Goal: Information Seeking & Learning: Learn about a topic

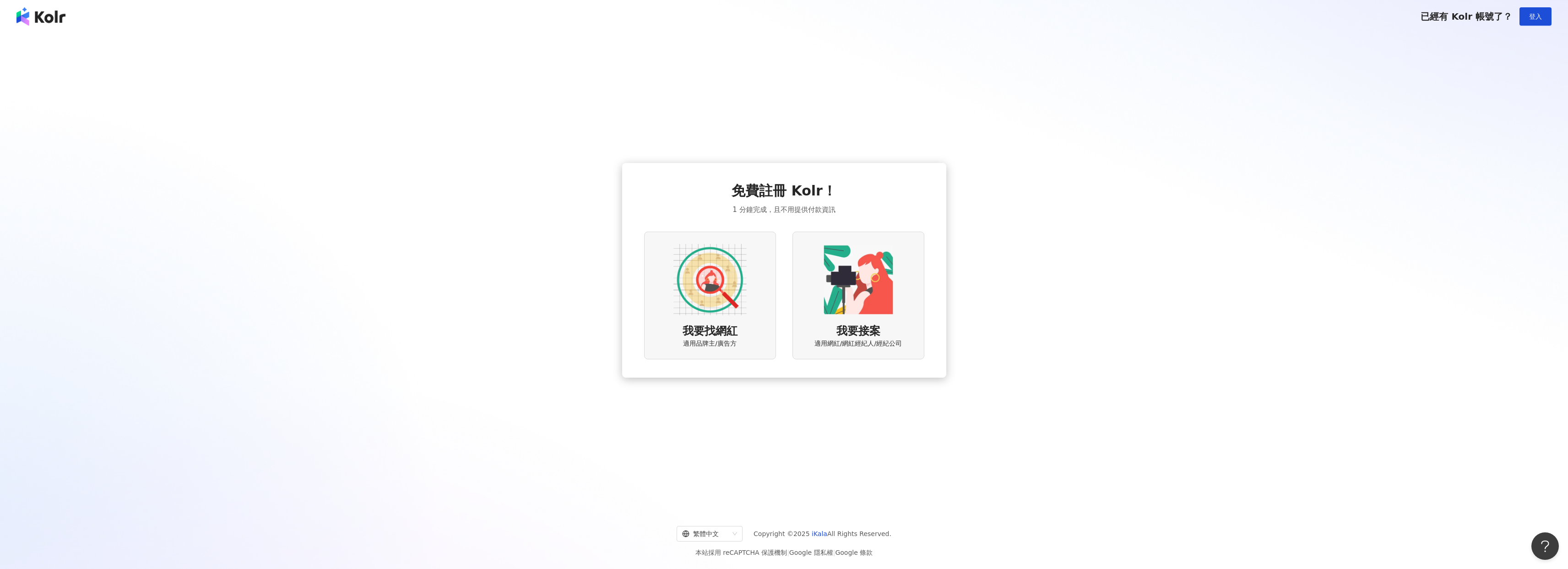
click at [701, 280] on img at bounding box center [710, 280] width 74 height 74
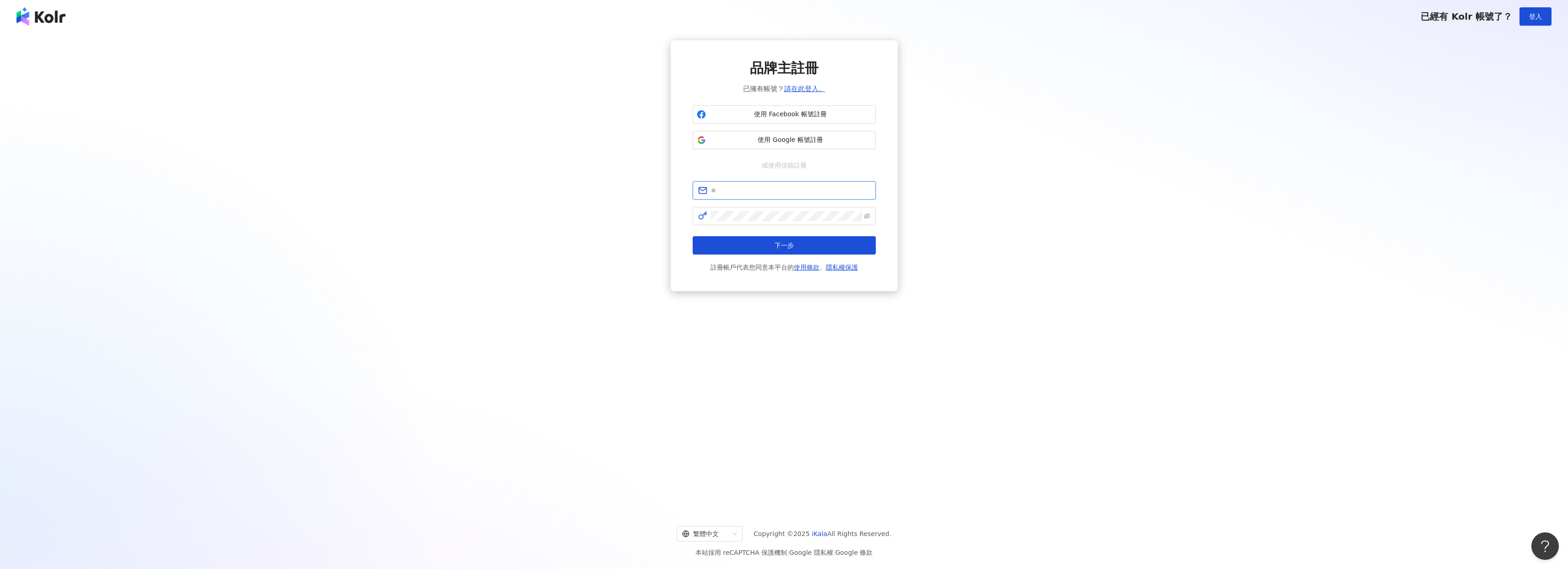
click at [752, 195] on input "text" at bounding box center [790, 190] width 159 height 10
type input "**********"
click at [839, 147] on button "使用 Google 帳號註冊" at bounding box center [784, 140] width 183 height 18
click at [693, 236] on button "下一步" at bounding box center [784, 245] width 183 height 18
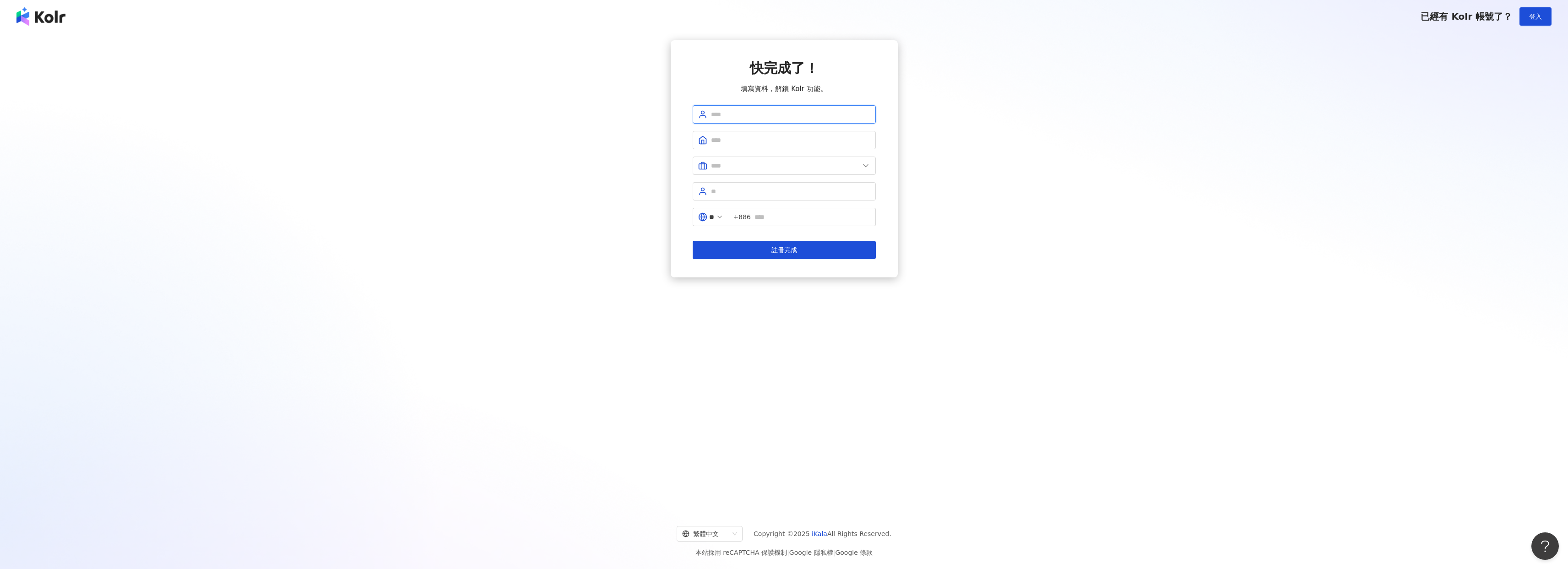
click at [801, 116] on input "text" at bounding box center [790, 114] width 159 height 10
click at [808, 113] on input "text" at bounding box center [790, 114] width 159 height 10
type input "*****"
type input "********"
click at [856, 163] on input "text" at bounding box center [784, 165] width 148 height 10
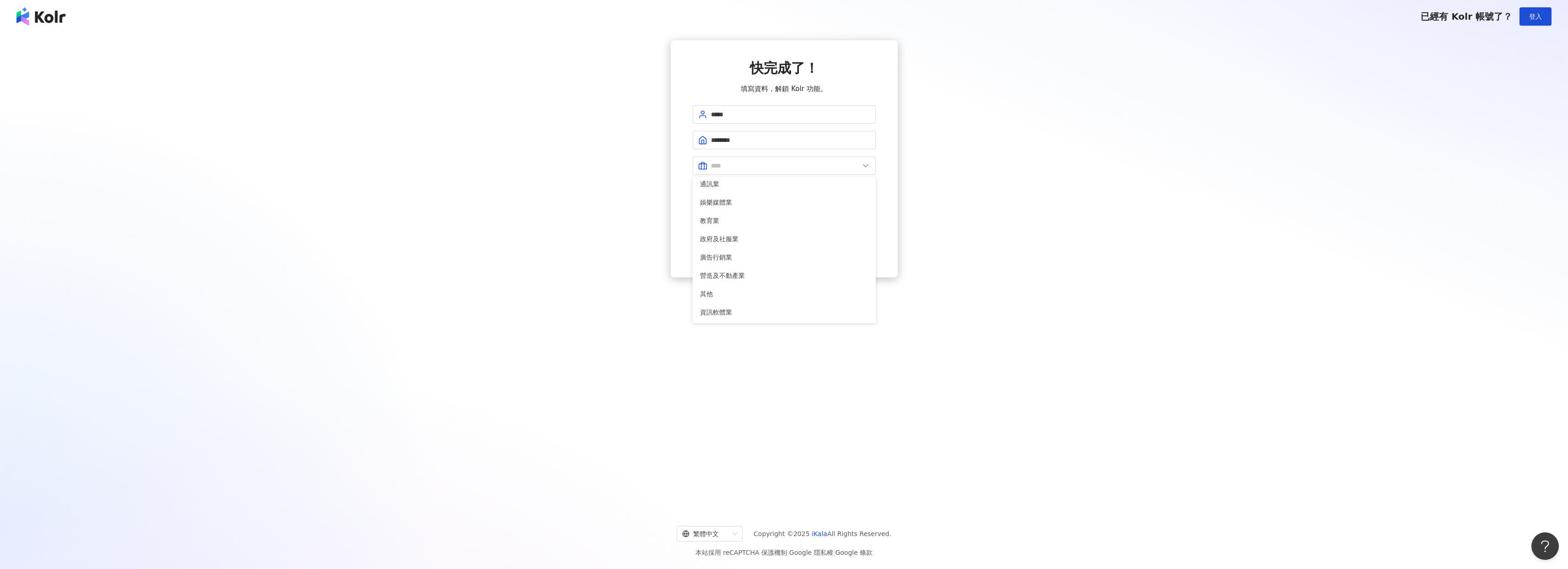
scroll to position [169, 0]
click at [749, 308] on span "資訊軟體業" at bounding box center [784, 311] width 168 height 10
type input "*****"
click at [739, 190] on input "text" at bounding box center [790, 191] width 159 height 10
type input "*"
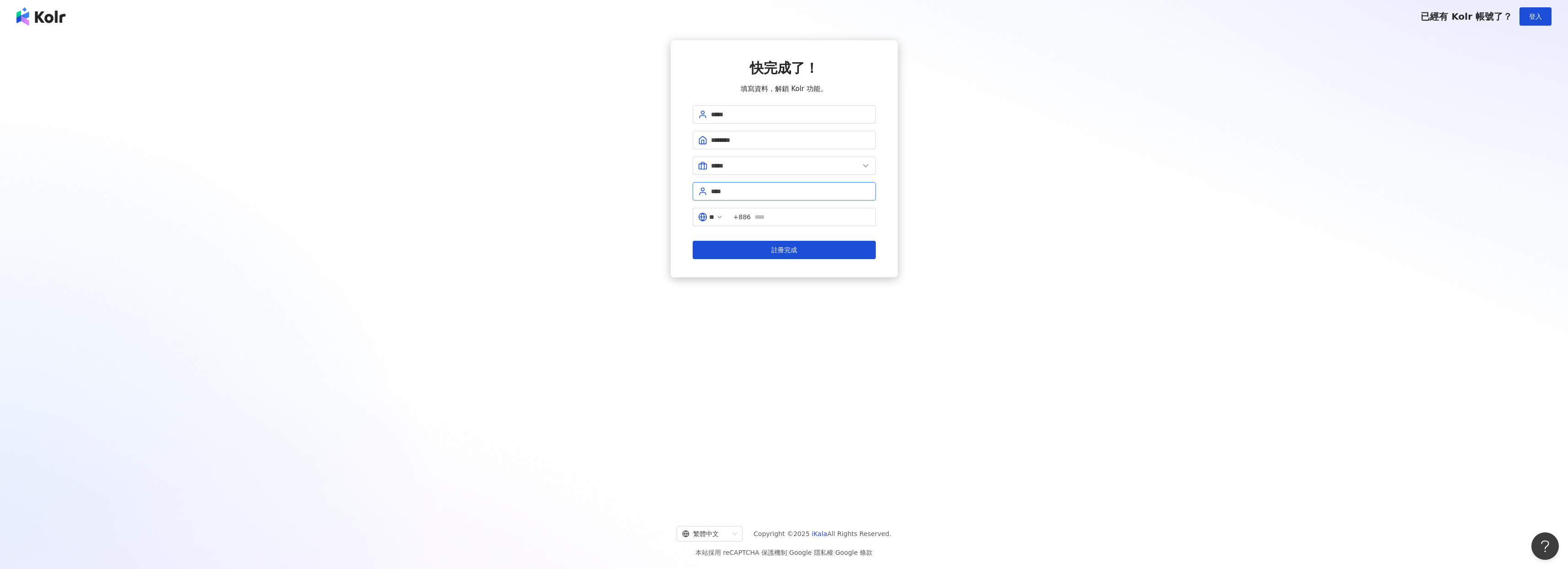
type input "****"
click at [774, 214] on input "text" at bounding box center [812, 216] width 116 height 10
type input "*"
click at [808, 218] on input "text" at bounding box center [813, 216] width 116 height 10
type input "*"
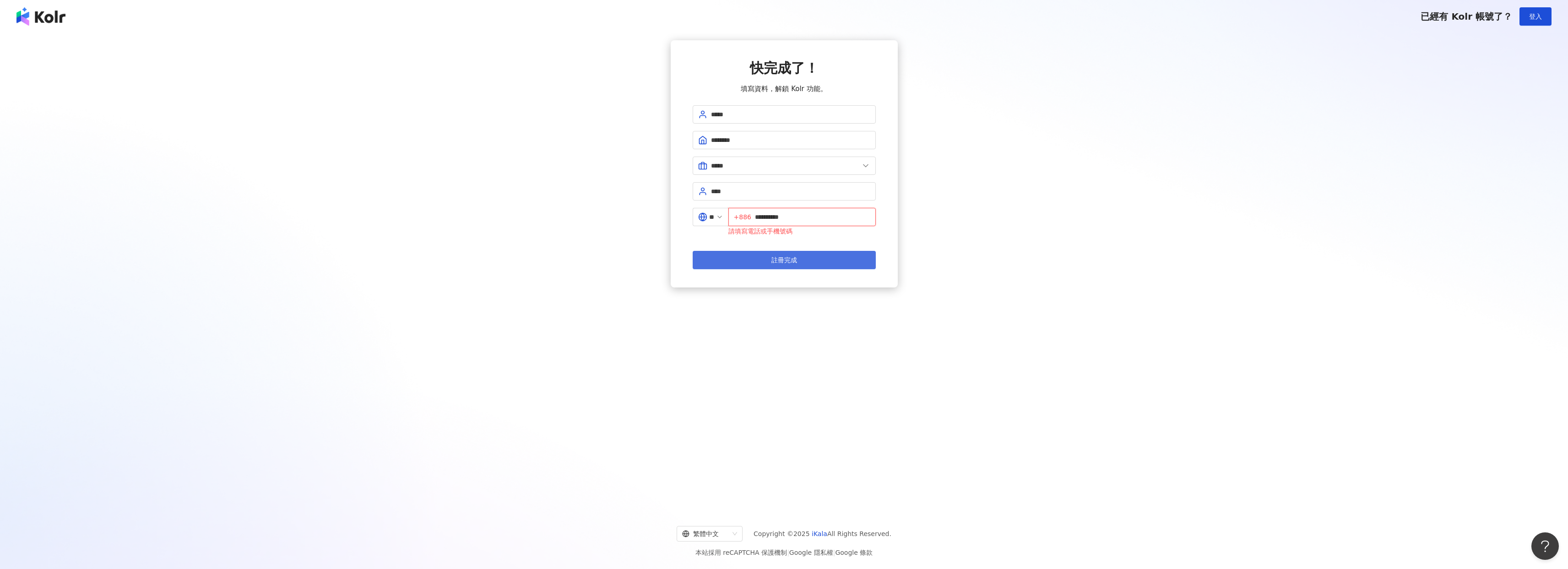
type input "**********"
click at [774, 252] on button "註冊完成" at bounding box center [784, 260] width 183 height 18
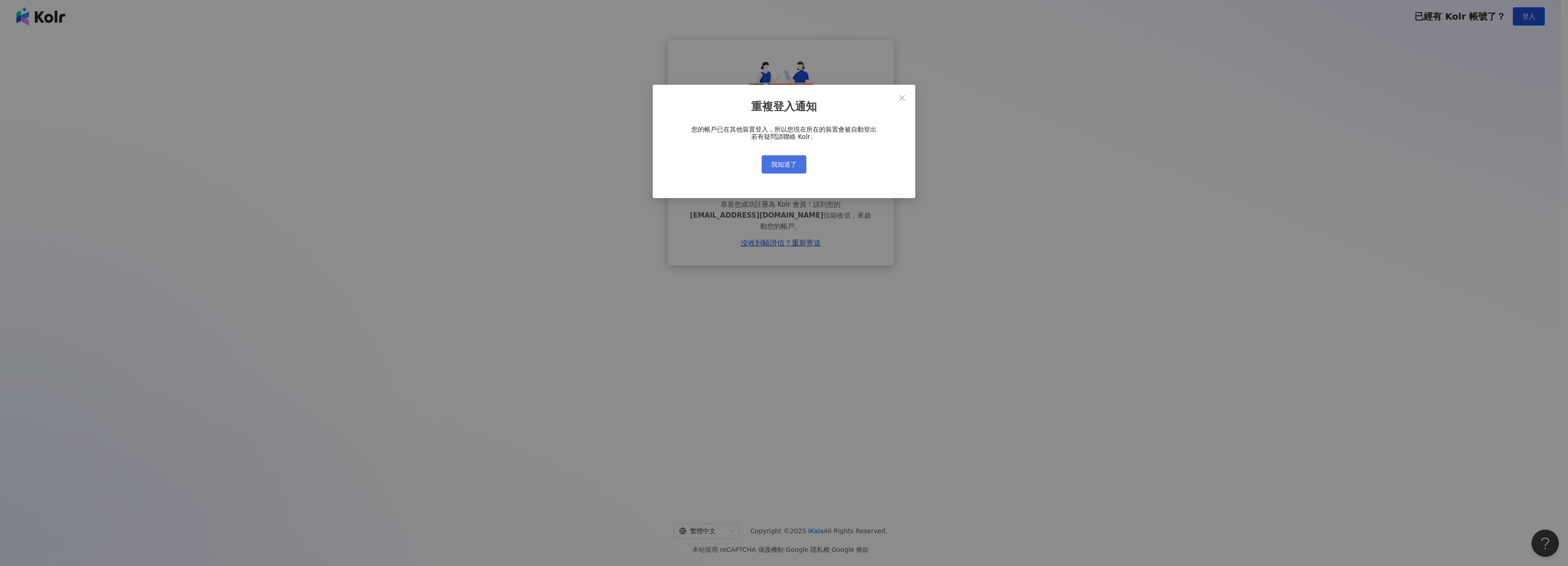
click at [778, 172] on button "我知道了" at bounding box center [784, 164] width 45 height 18
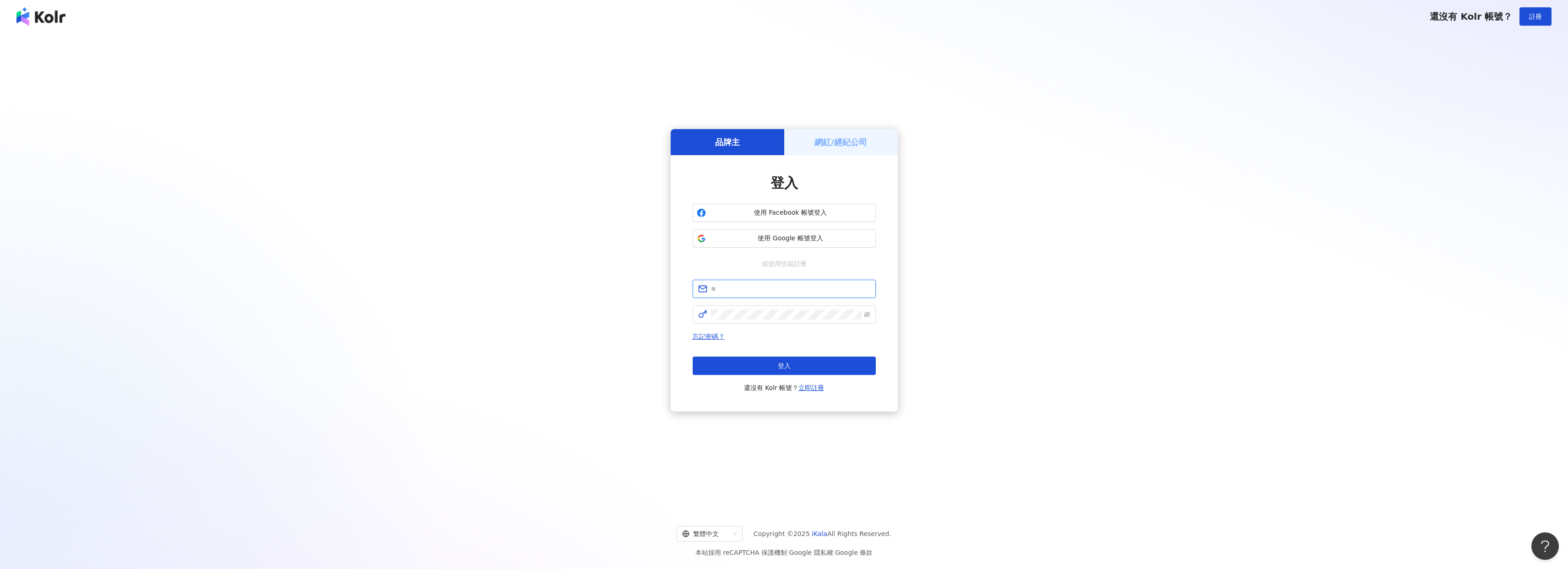
click at [857, 288] on input "text" at bounding box center [790, 289] width 159 height 10
type input "**********"
click button "登入" at bounding box center [784, 366] width 183 height 18
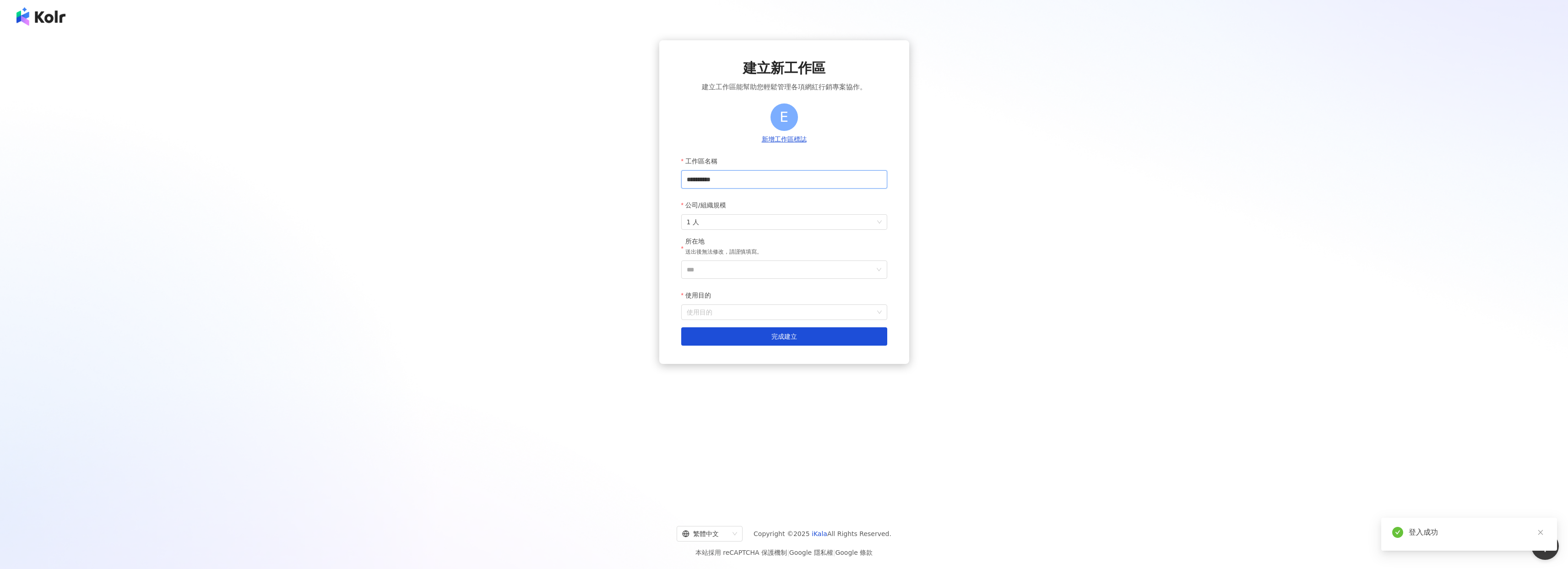
click at [753, 177] on input "**********" at bounding box center [784, 180] width 206 height 18
drag, startPoint x: 739, startPoint y: 179, endPoint x: 648, endPoint y: 181, distance: 91.0
click at [648, 181] on div "**********" at bounding box center [784, 271] width 1546 height 460
type input "*"
type input "**********"
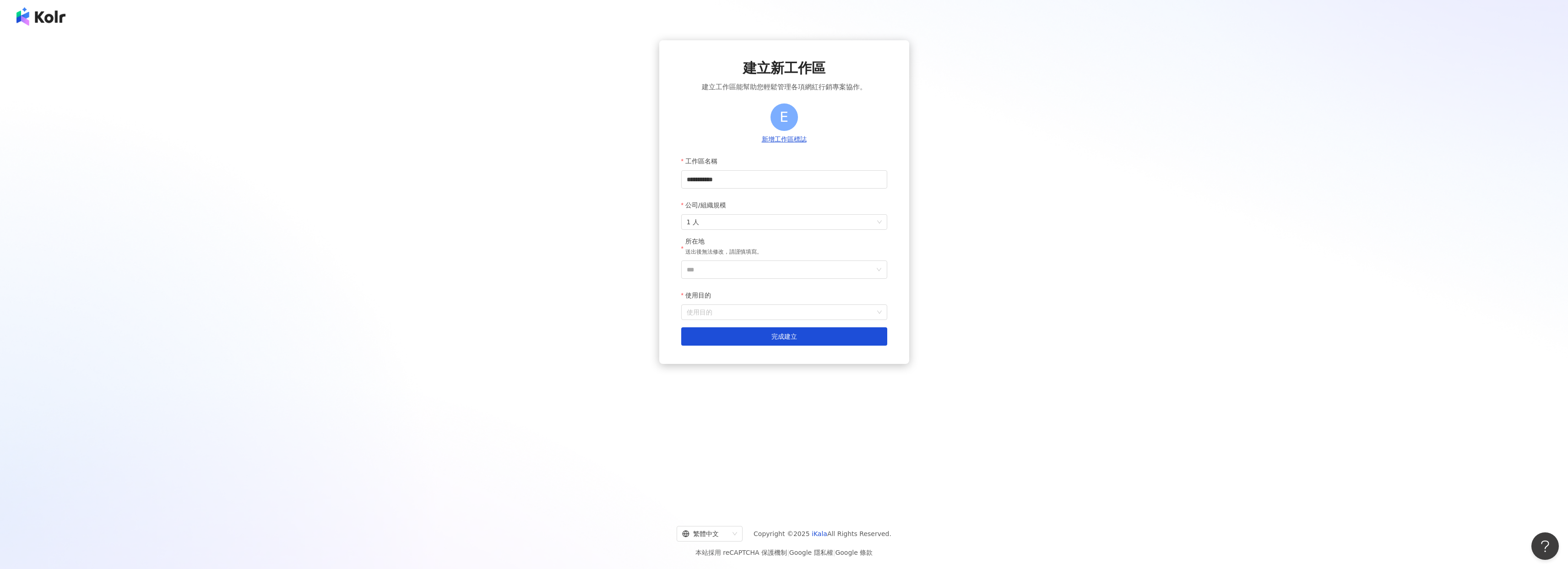
click at [767, 138] on button "新增工作區標誌" at bounding box center [784, 139] width 50 height 10
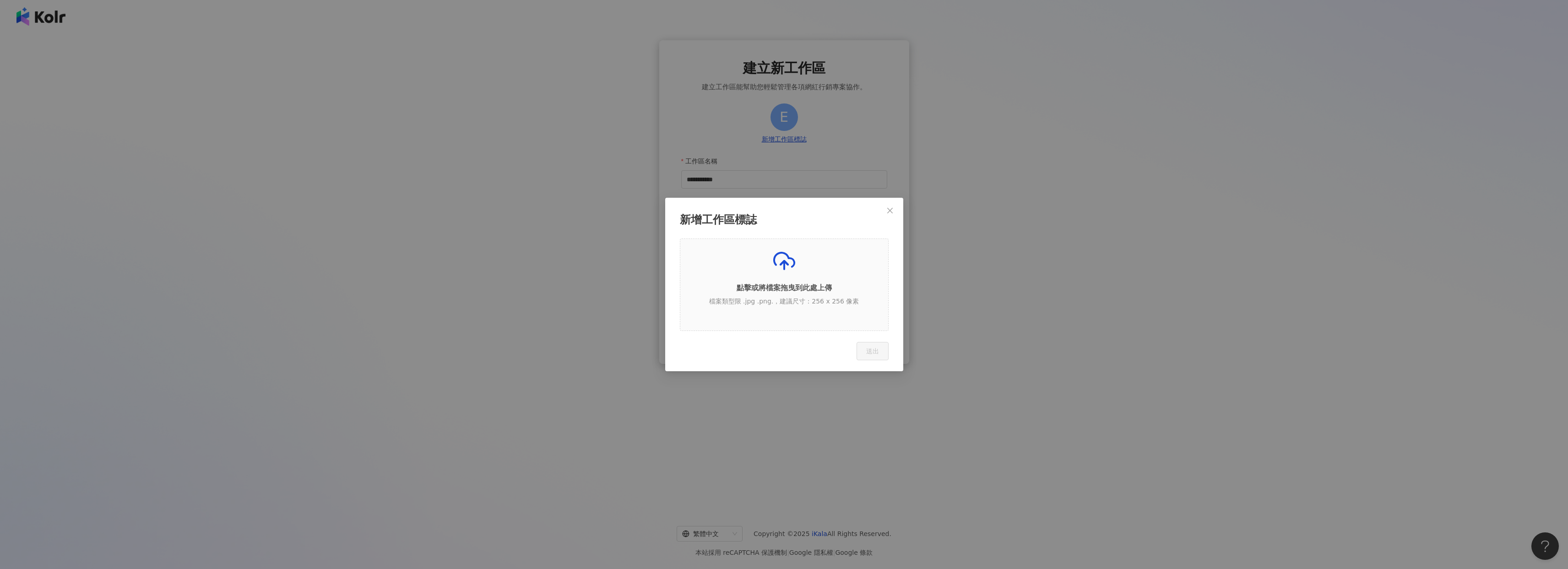
click at [1207, 186] on div "新增工作區標誌 點擊或將檔案拖曳到此處上傳 檔案類型限 .jpg .png.，建議尺寸：256 x 256 像素 Cancel 送出" at bounding box center [784, 284] width 1568 height 569
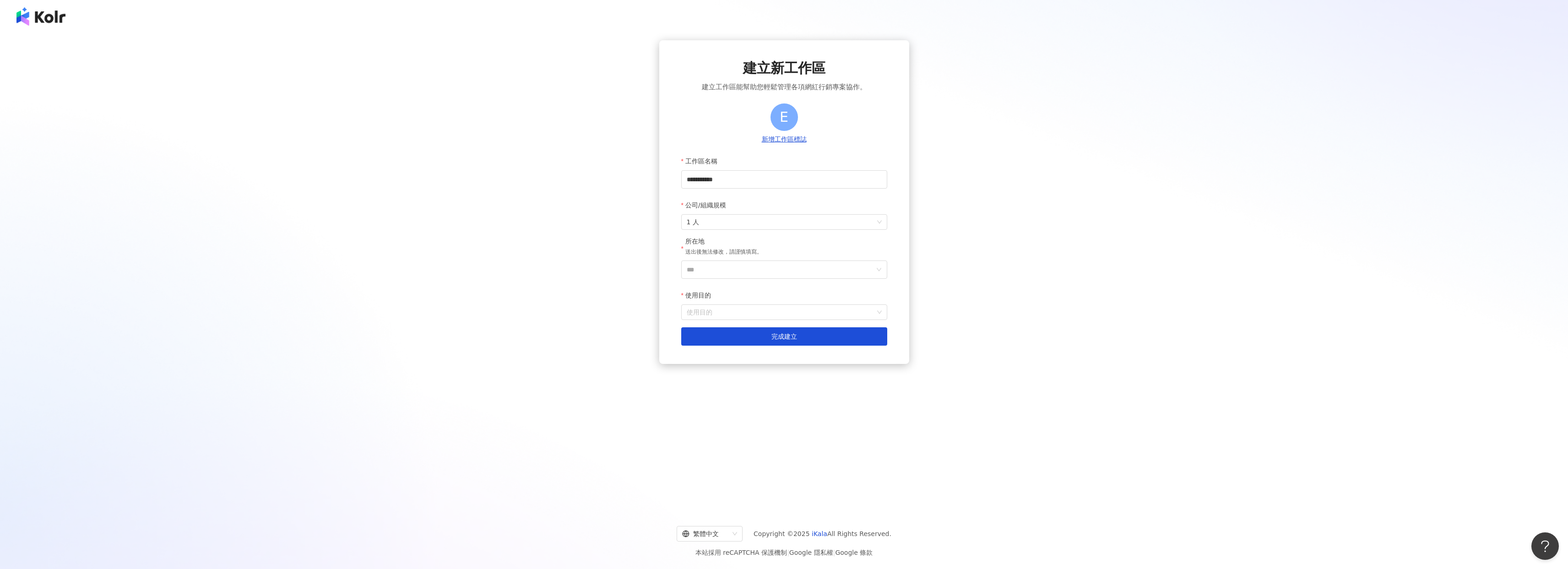
click at [778, 136] on button "新增工作區標誌" at bounding box center [784, 139] width 50 height 10
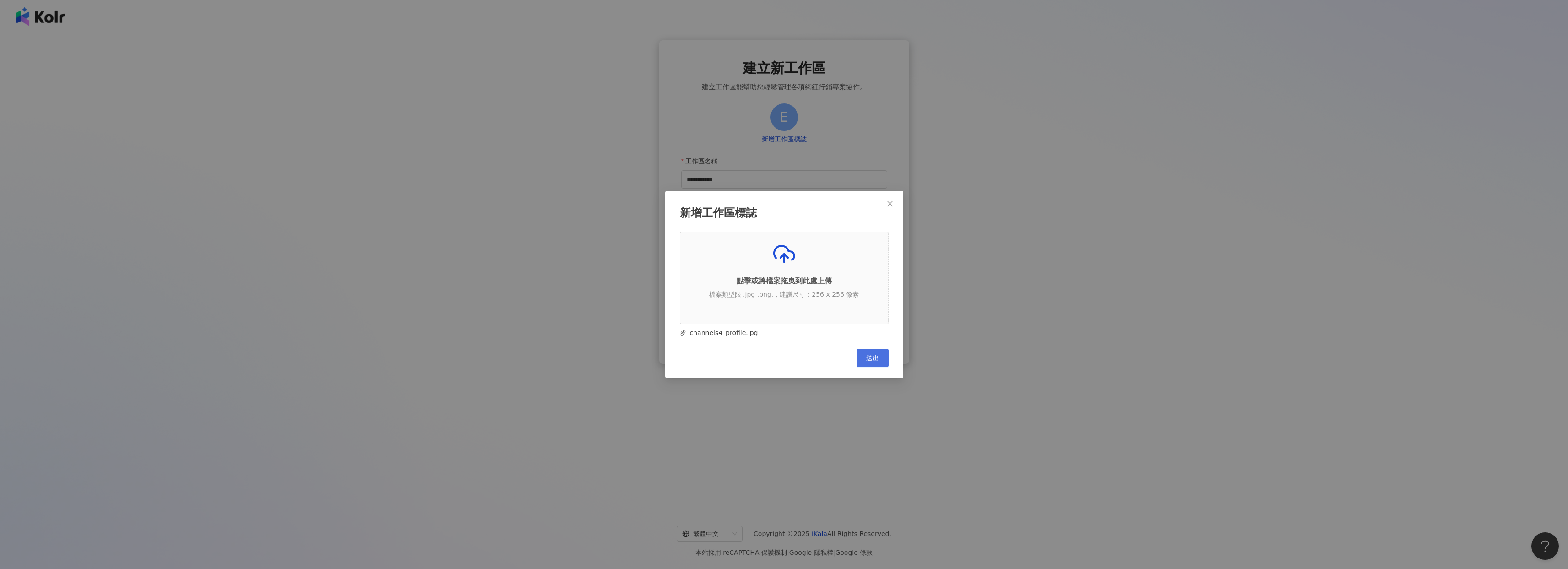
click at [863, 359] on button "送出" at bounding box center [872, 358] width 32 height 18
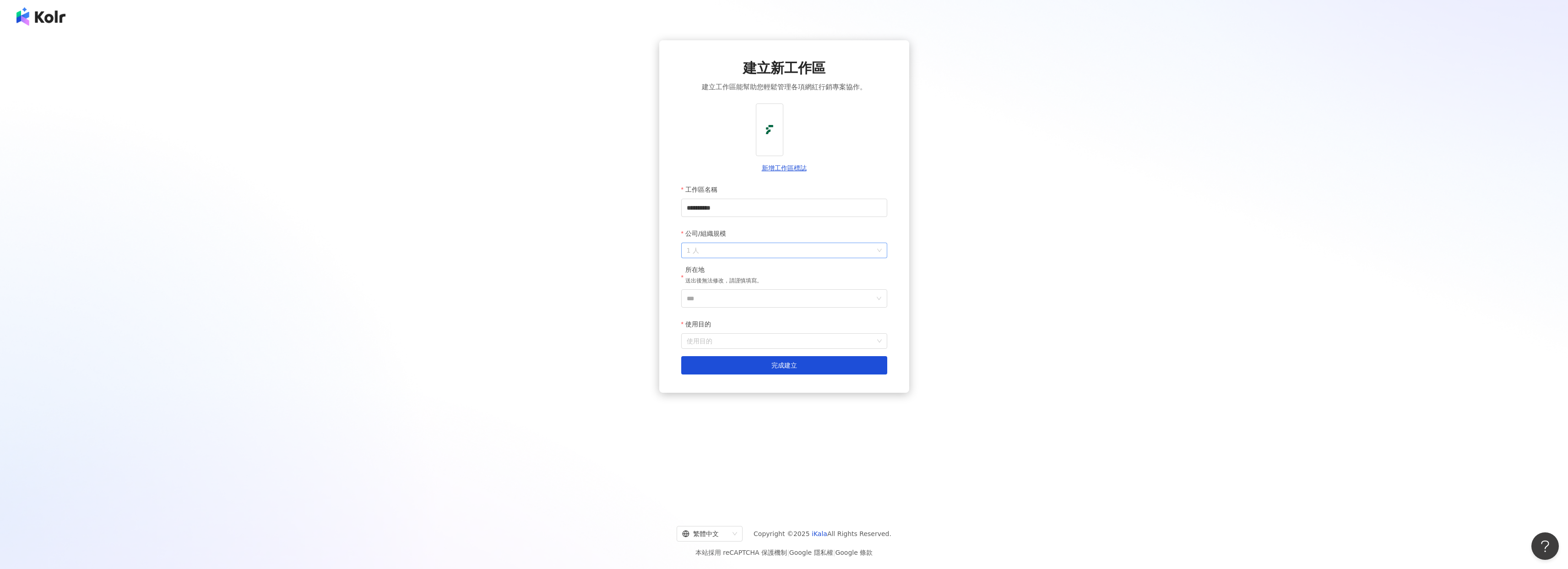
click at [789, 247] on span "1 人" at bounding box center [784, 251] width 195 height 15
click at [751, 303] on div "11-50 人" at bounding box center [784, 301] width 192 height 10
click at [733, 299] on input "***" at bounding box center [781, 298] width 188 height 17
click at [823, 364] on div "香港" at bounding box center [836, 362] width 88 height 17
click at [763, 344] on input "使用目的" at bounding box center [784, 341] width 195 height 15
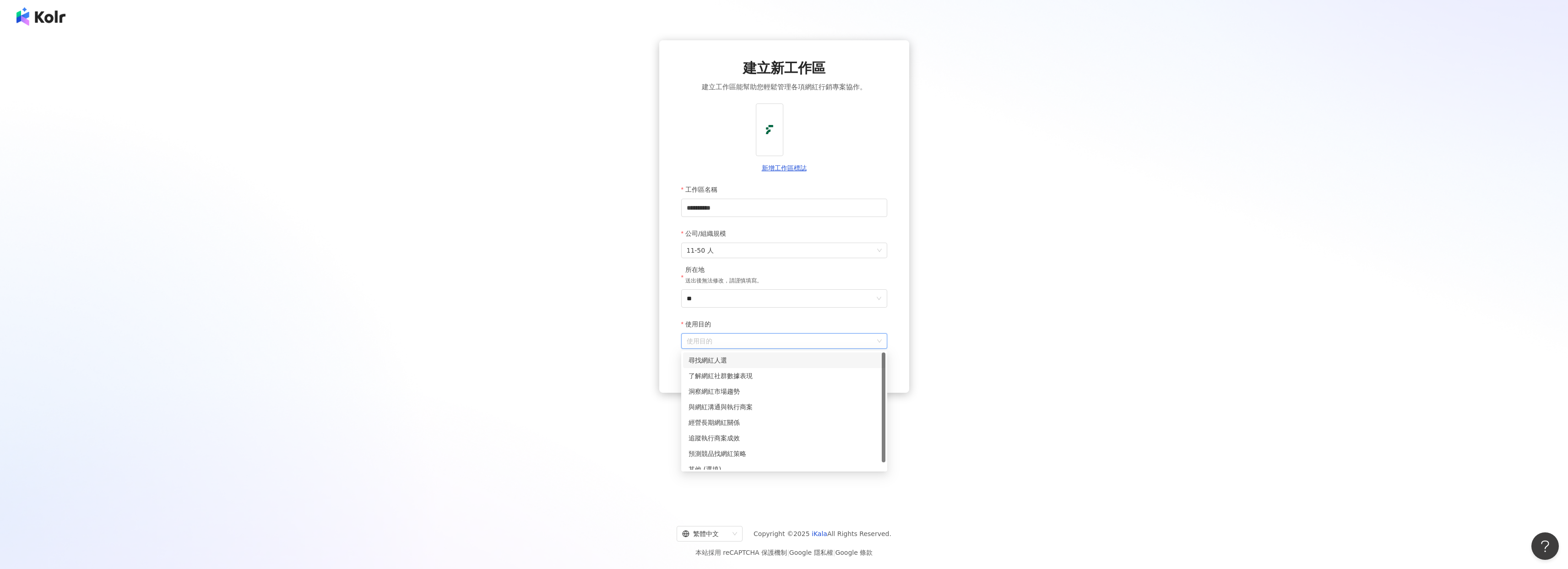
click at [763, 361] on div "尋找網紅人選" at bounding box center [784, 360] width 192 height 10
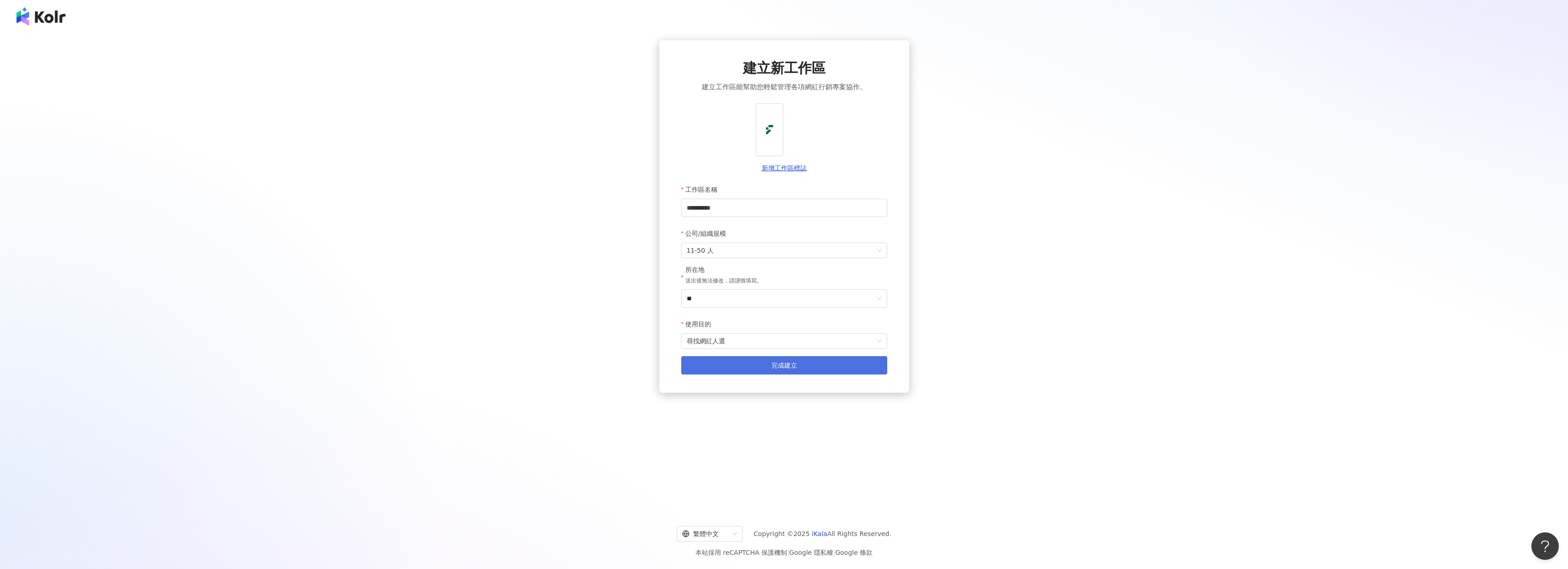
click at [766, 365] on button "完成建立" at bounding box center [784, 365] width 206 height 18
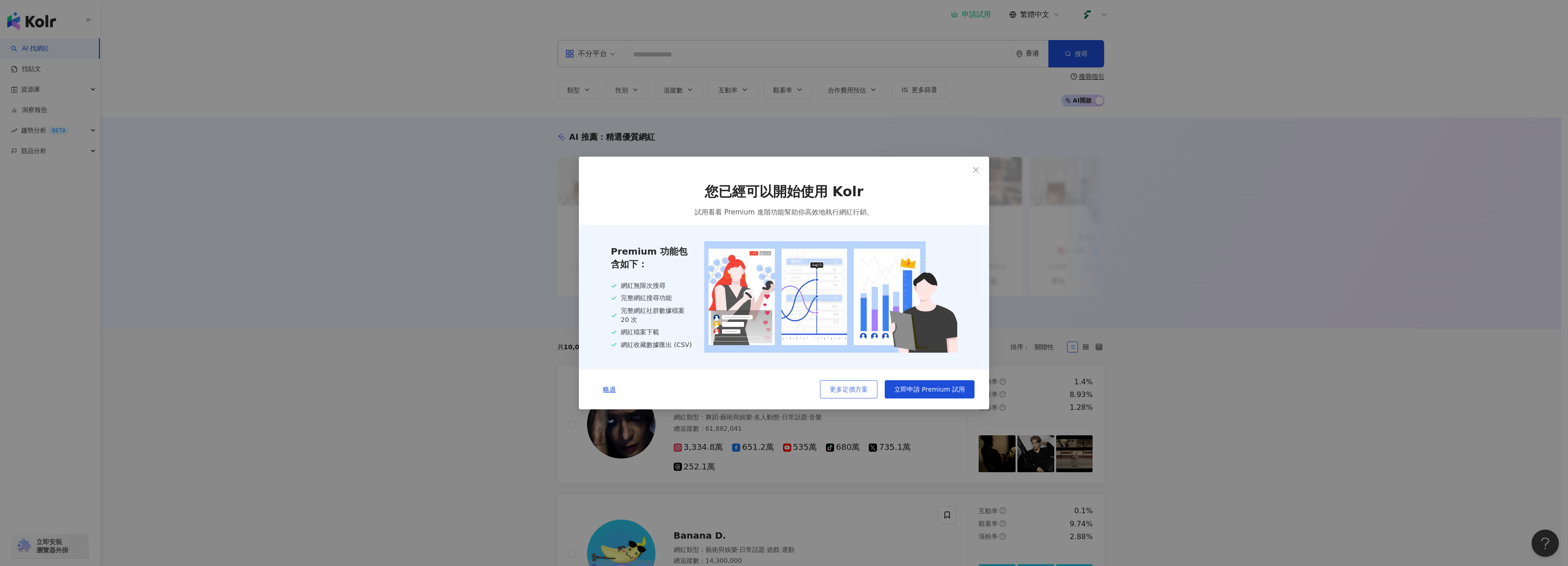
click at [845, 387] on span "更多定價方案" at bounding box center [848, 390] width 38 height 7
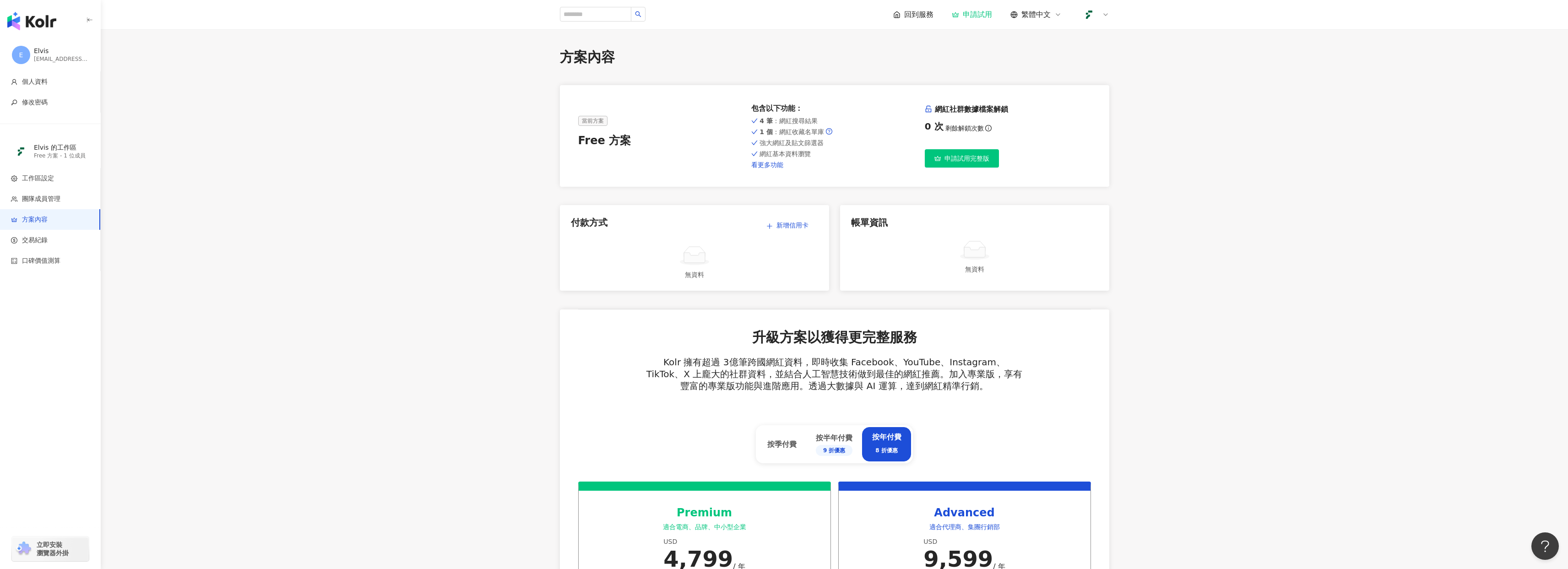
click at [775, 166] on link "看更多功能" at bounding box center [834, 165] width 166 height 8
click at [781, 162] on link "看更多功能" at bounding box center [834, 165] width 166 height 8
click at [911, 14] on span "回到服務" at bounding box center [919, 14] width 29 height 10
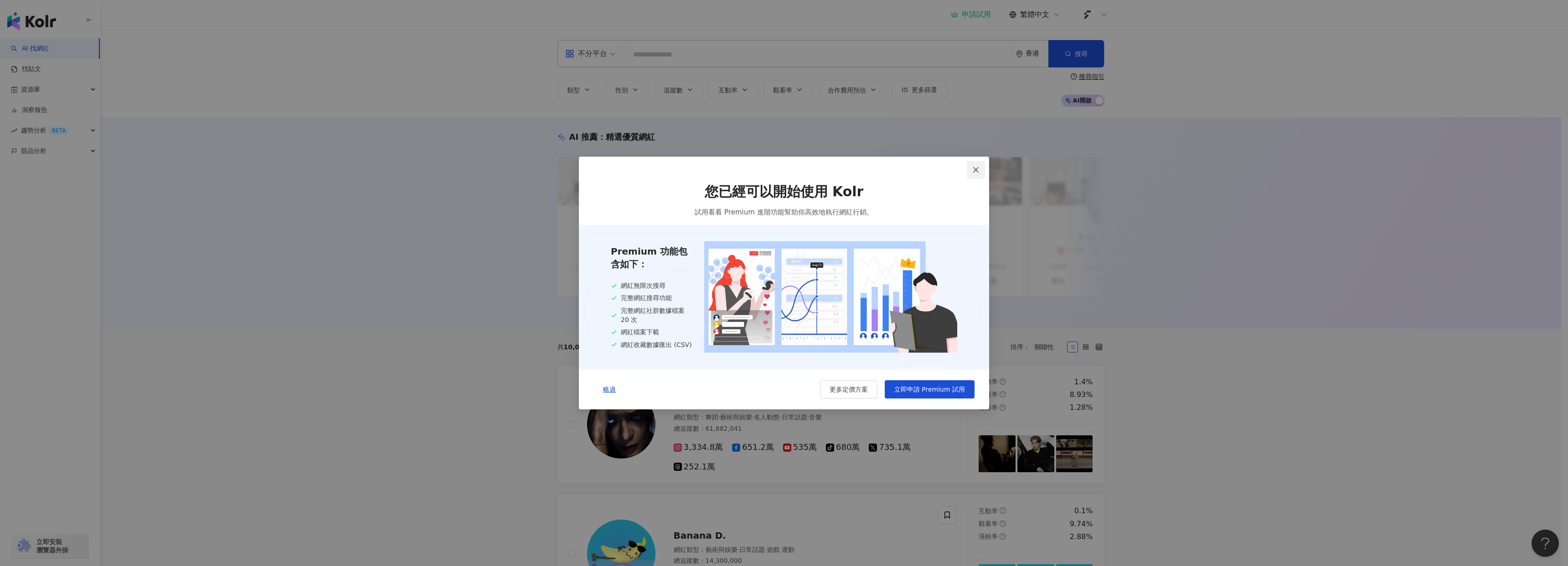
click at [973, 170] on icon "close" at bounding box center [976, 170] width 7 height 7
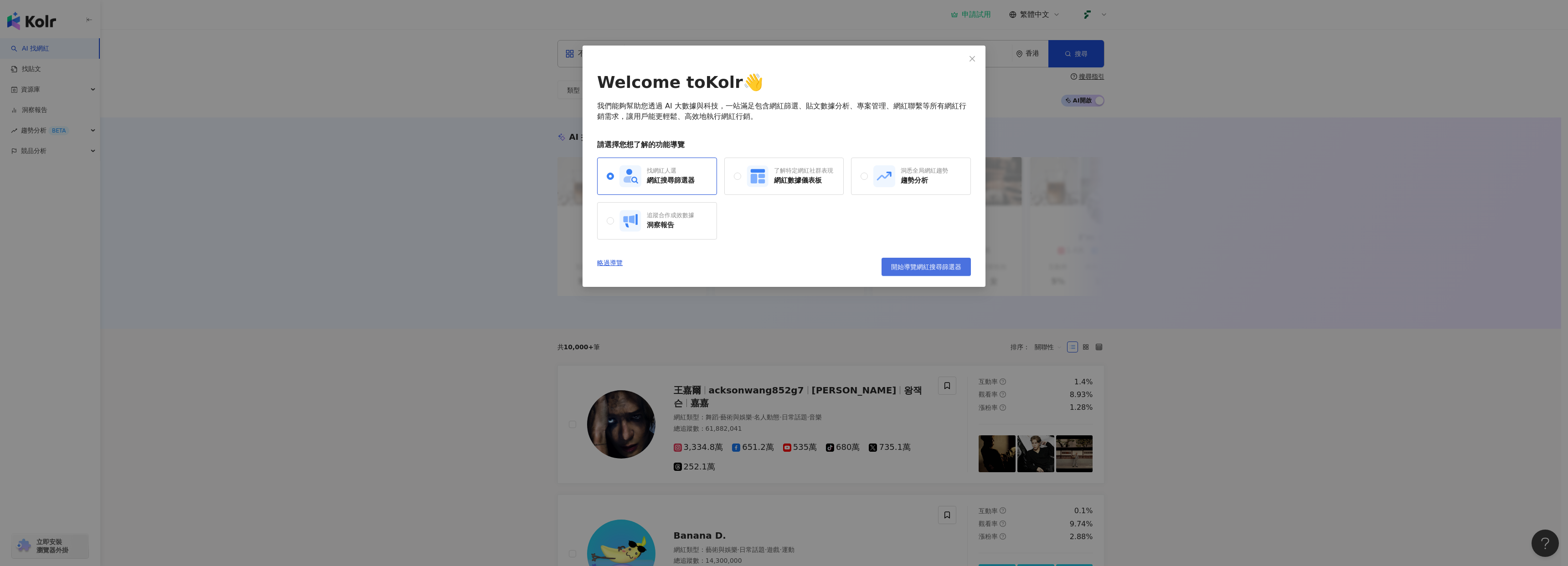
click at [910, 266] on span "開始導覽網紅搜尋篩選器" at bounding box center [926, 267] width 70 height 7
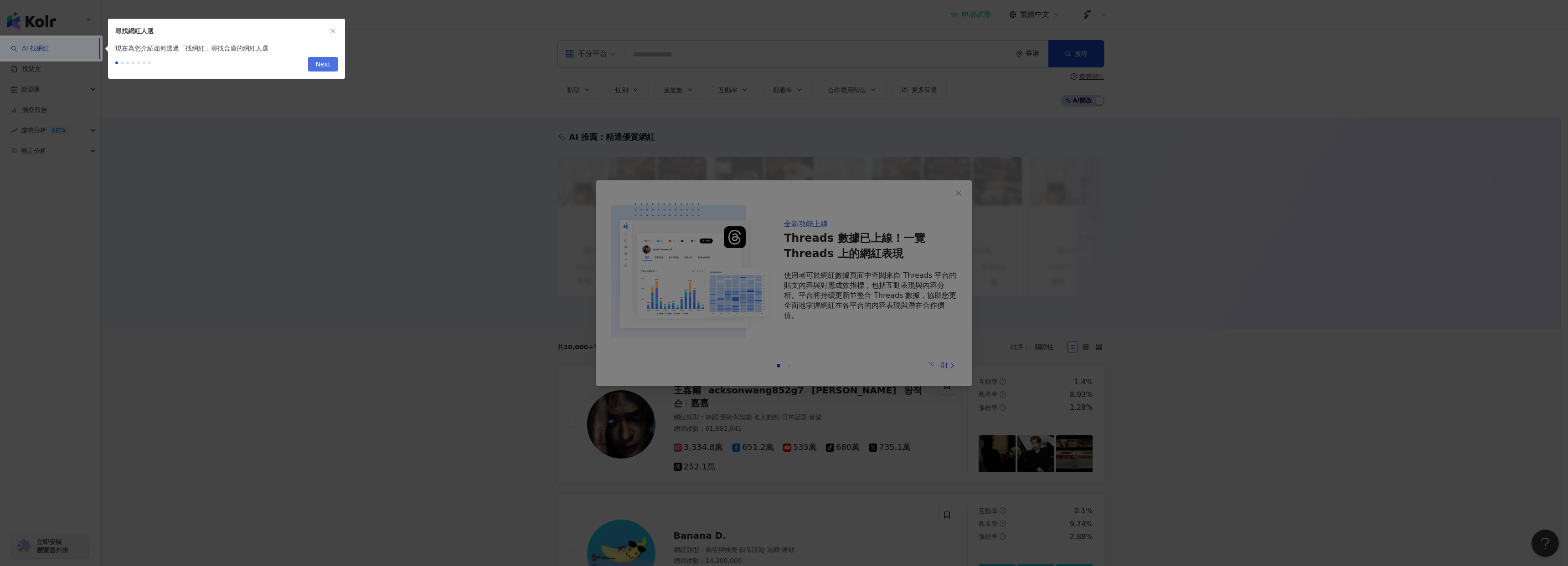
click at [326, 64] on span "Next" at bounding box center [323, 65] width 15 height 15
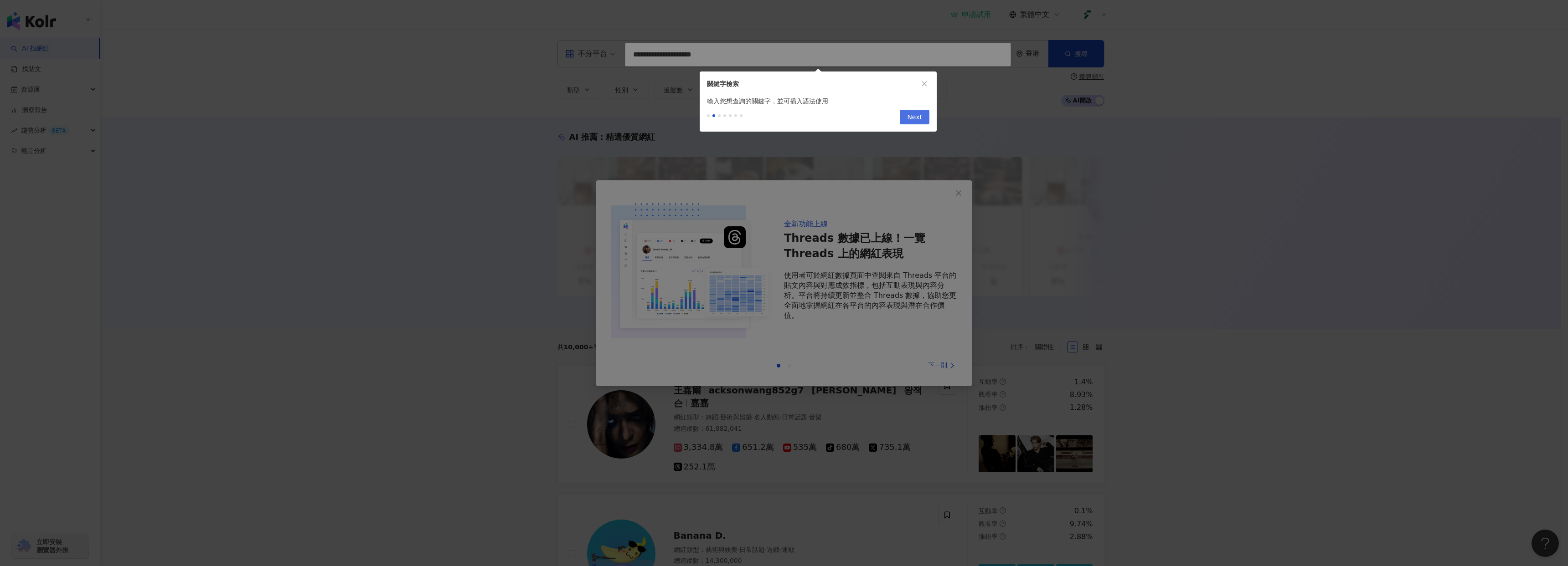
type input "**********"
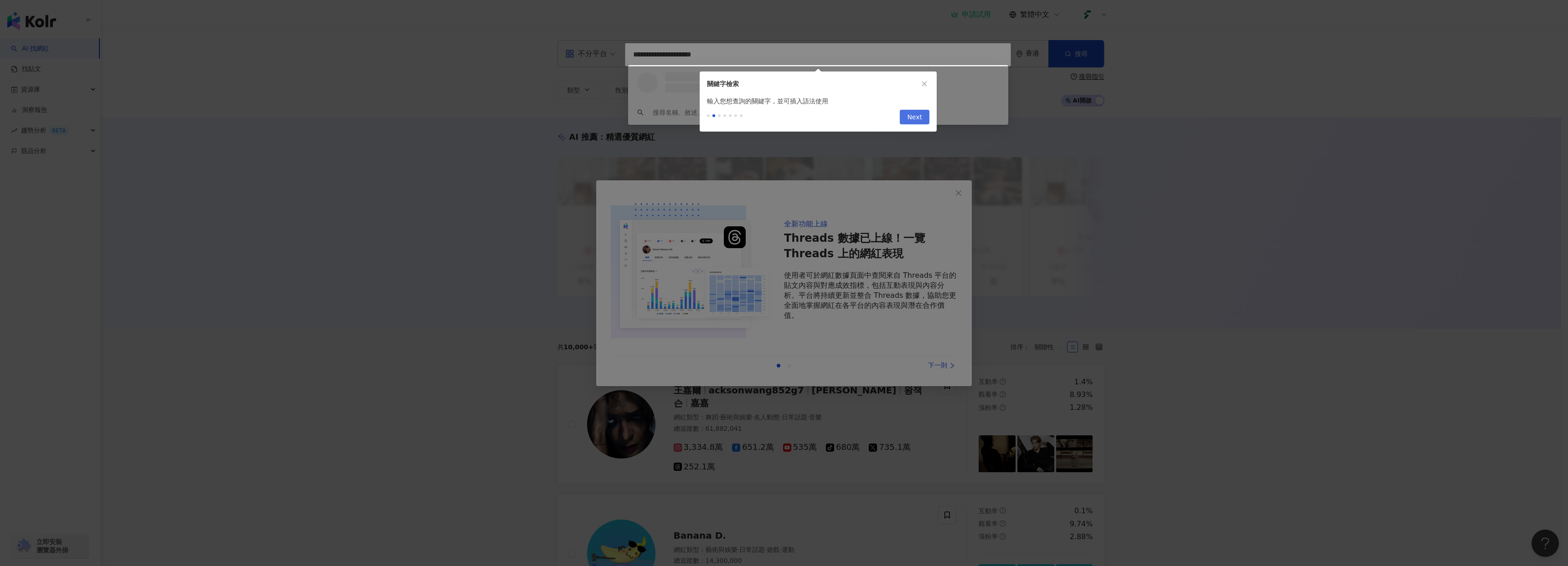
click at [907, 118] on button "Next" at bounding box center [915, 117] width 30 height 15
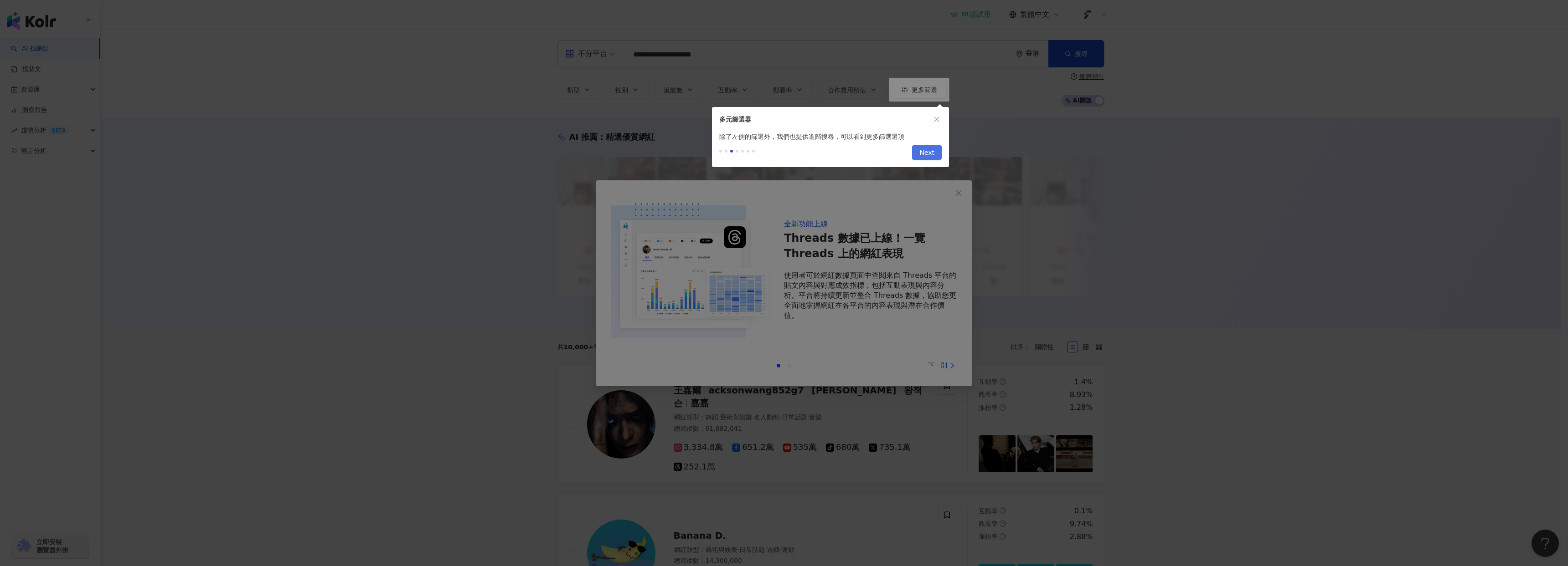
click at [914, 153] on button "Next" at bounding box center [927, 153] width 30 height 15
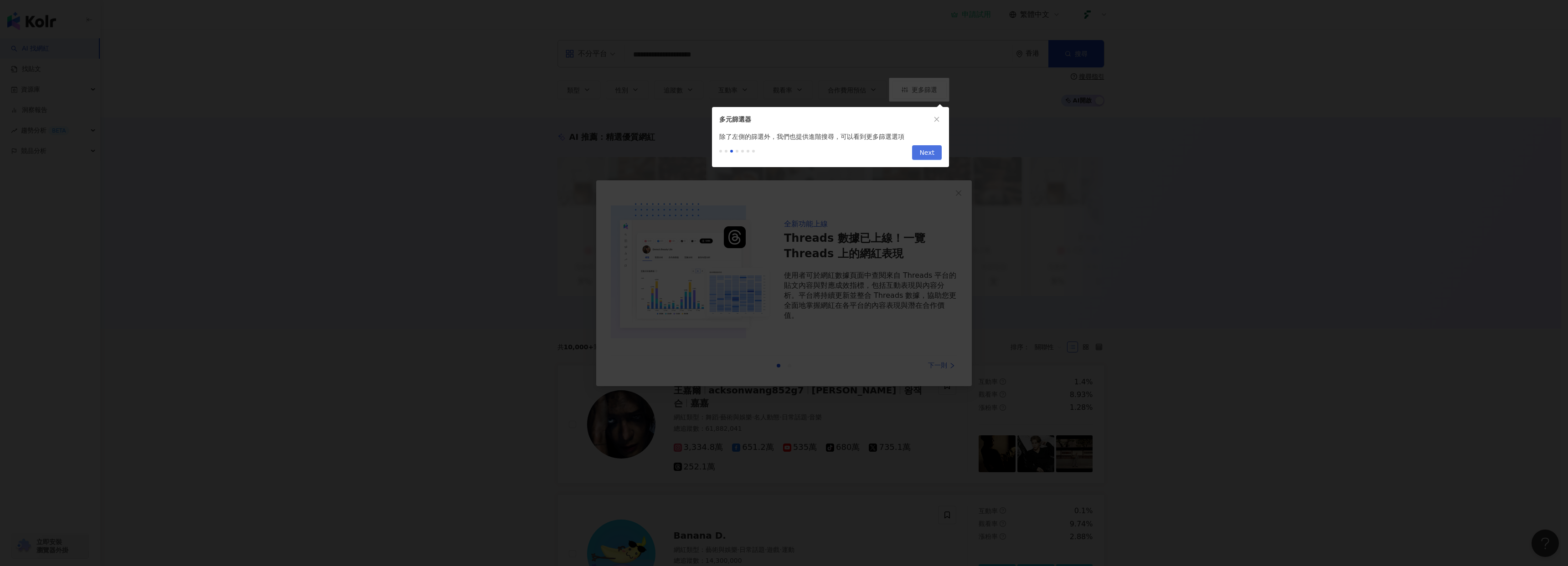
click at [925, 152] on span "Next" at bounding box center [927, 153] width 15 height 15
click at [935, 120] on icon "close" at bounding box center [937, 120] width 5 height 5
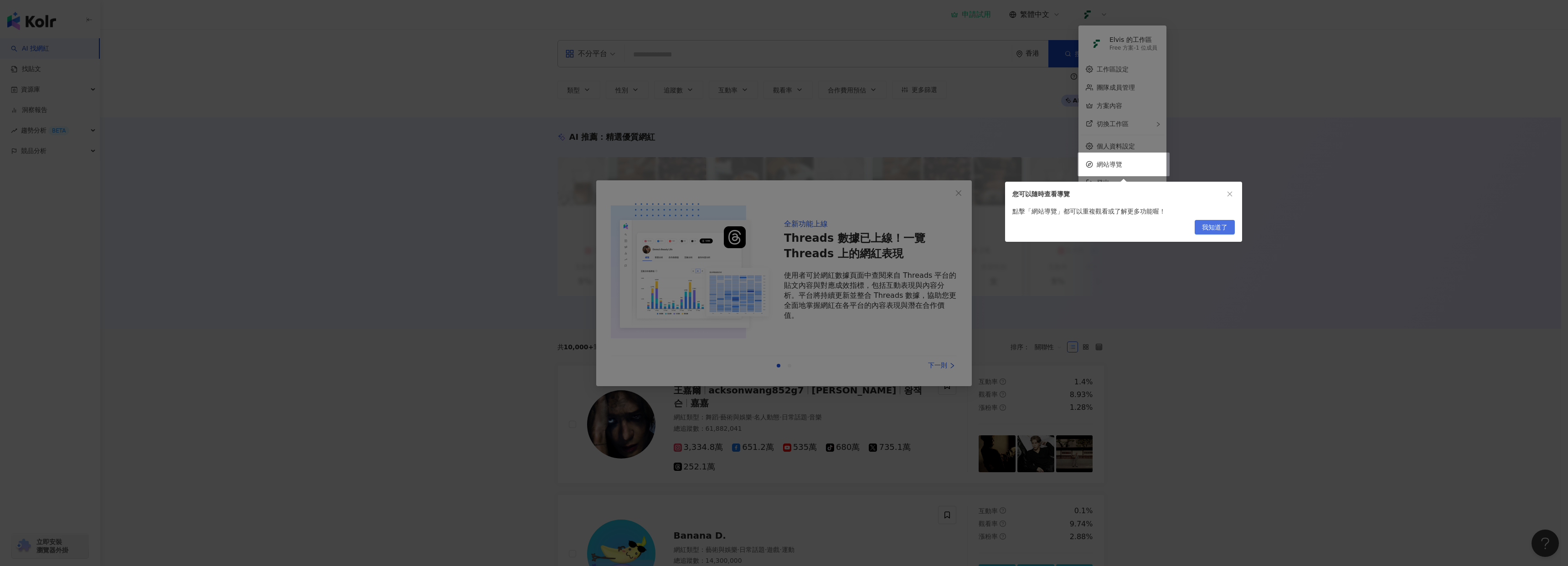
click at [1221, 233] on span "我知道了" at bounding box center [1215, 228] width 25 height 15
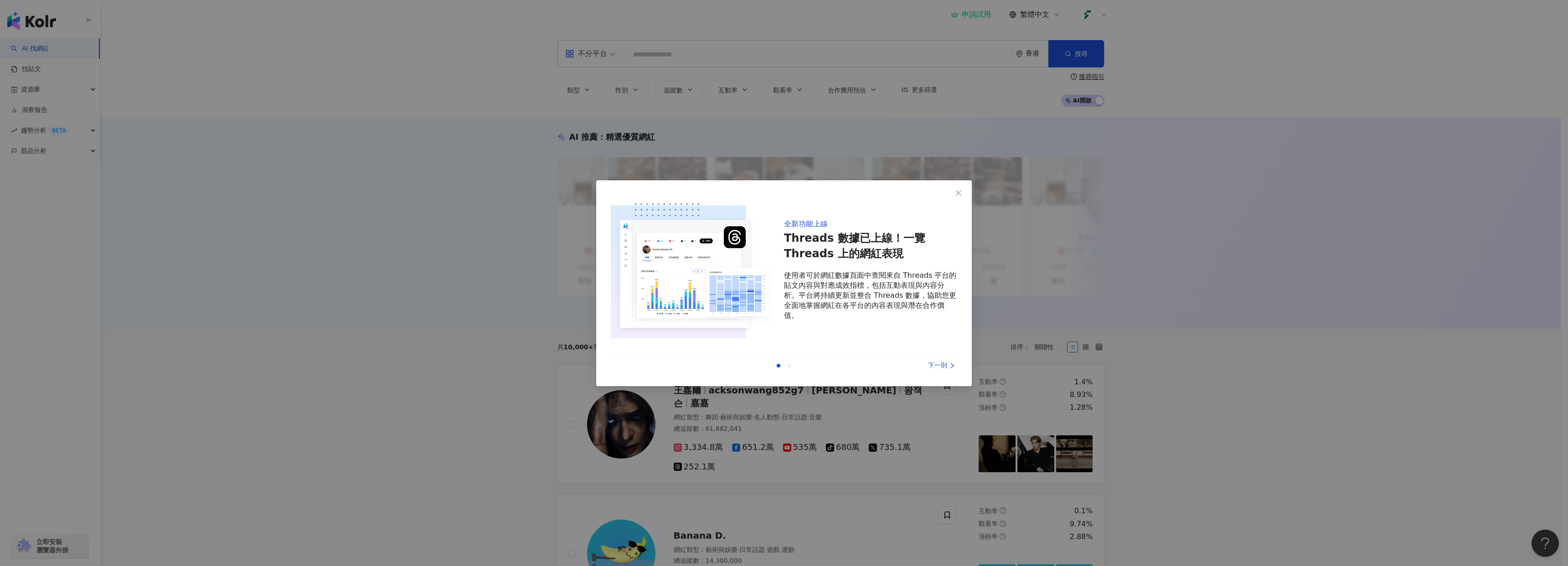
click at [940, 366] on div "下一則" at bounding box center [922, 366] width 68 height 10
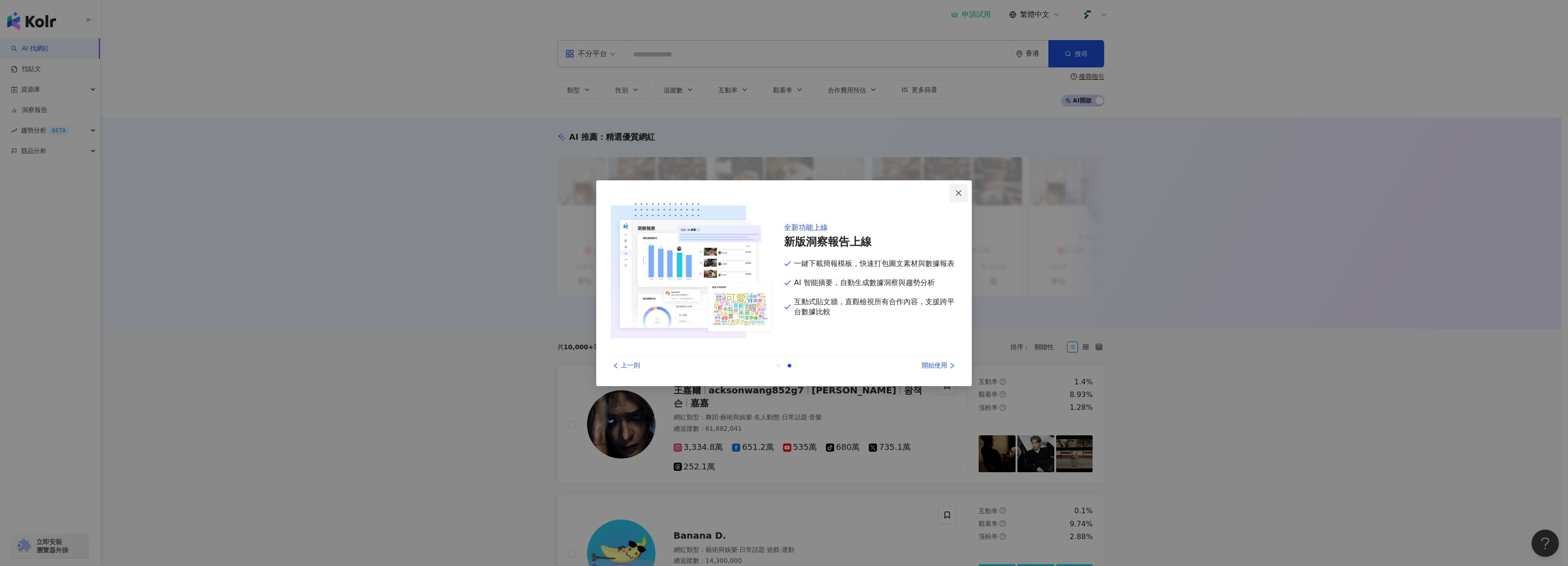
click at [956, 194] on icon "close" at bounding box center [959, 194] width 7 height 7
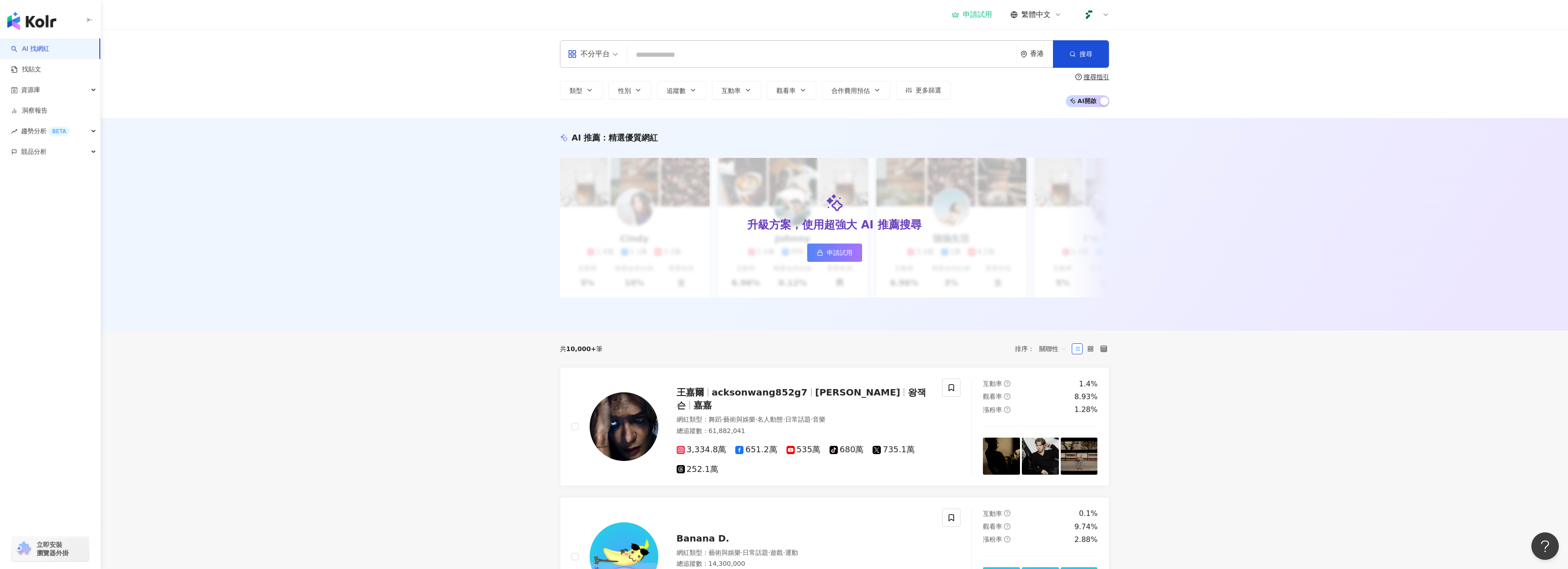
click at [1031, 53] on div "香港" at bounding box center [1041, 53] width 23 height 8
click at [984, 120] on div "台灣" at bounding box center [1002, 120] width 89 height 17
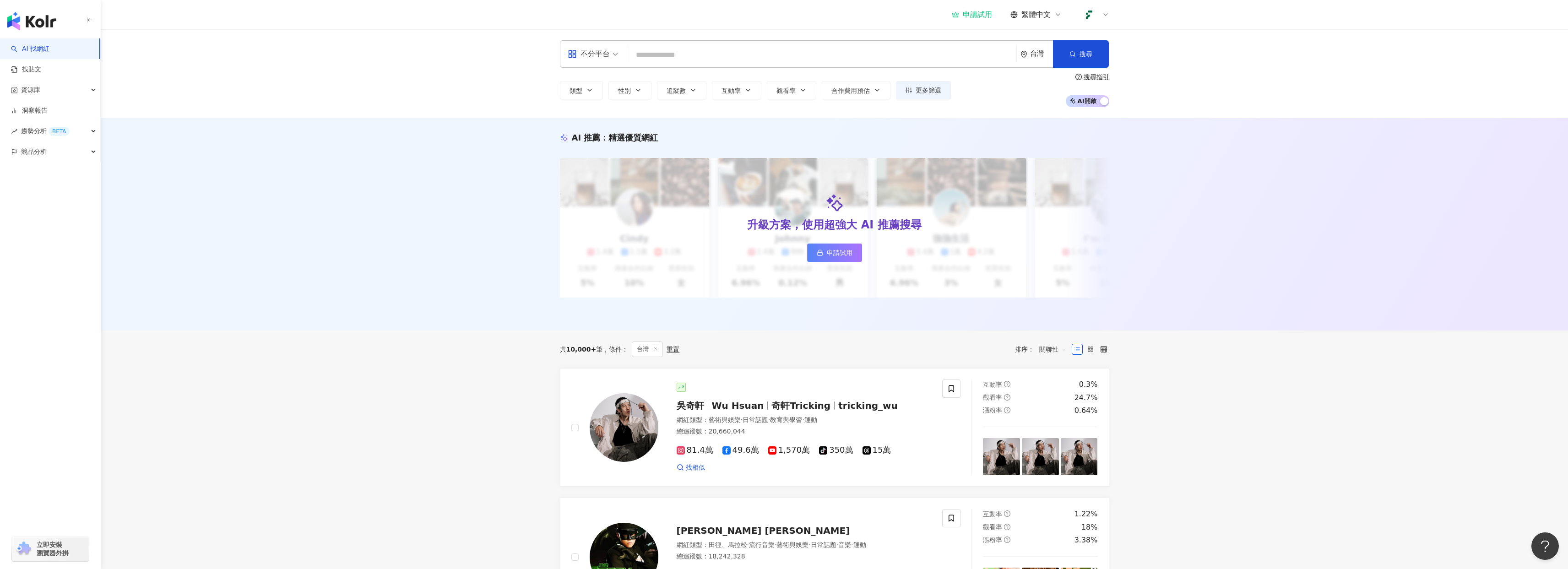
click at [1106, 17] on icon at bounding box center [1106, 15] width 8 height 8
click at [1210, 29] on header "申請試用 繁體中文" at bounding box center [834, 15] width 1467 height 30
click at [44, 20] on img "button" at bounding box center [32, 21] width 49 height 18
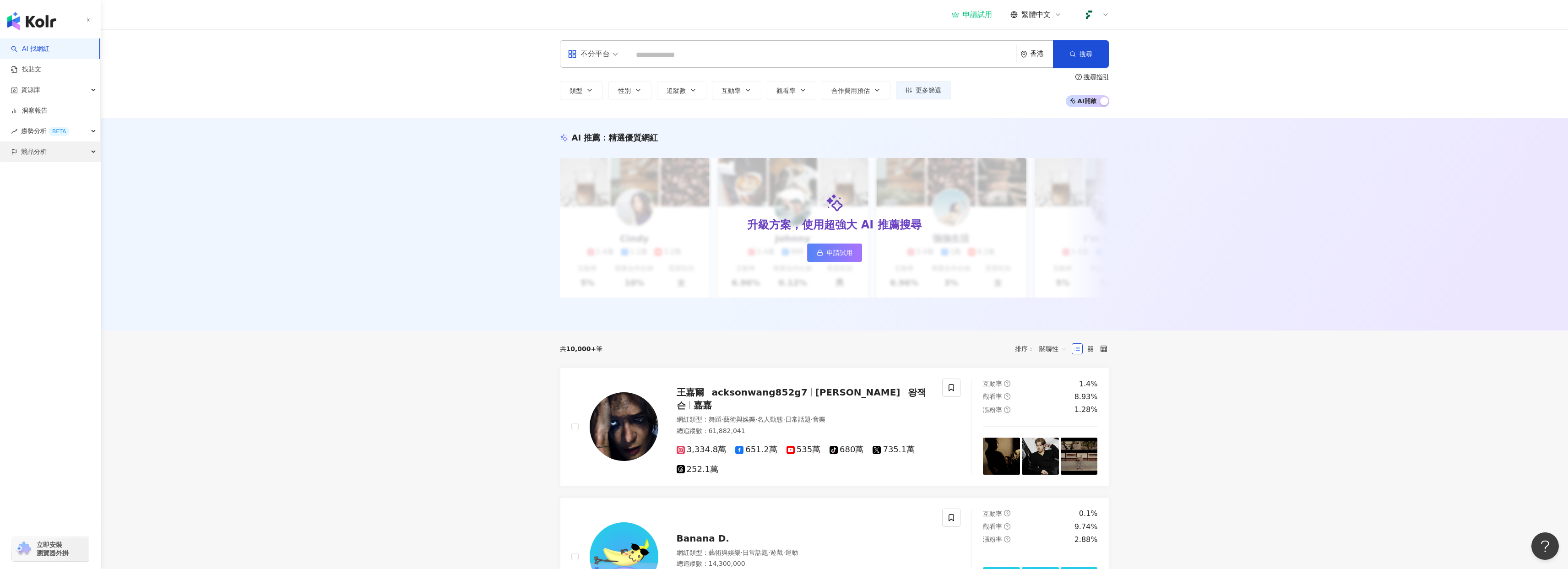
click at [46, 156] on span "競品分析" at bounding box center [34, 151] width 26 height 20
click at [39, 91] on span "資源庫" at bounding box center [31, 89] width 20 height 20
click at [178, 162] on div "AI 推薦 ： 精選優質網紅 升級方案，使用超強大 AI 推薦搜尋 申請試用 Cindy 1.4萬 1.1萬 3.2萬 互動率 5% 商業合作比例 10% 受…" at bounding box center [834, 224] width 1467 height 213
click at [862, 93] on span "合作費用預估" at bounding box center [850, 91] width 38 height 8
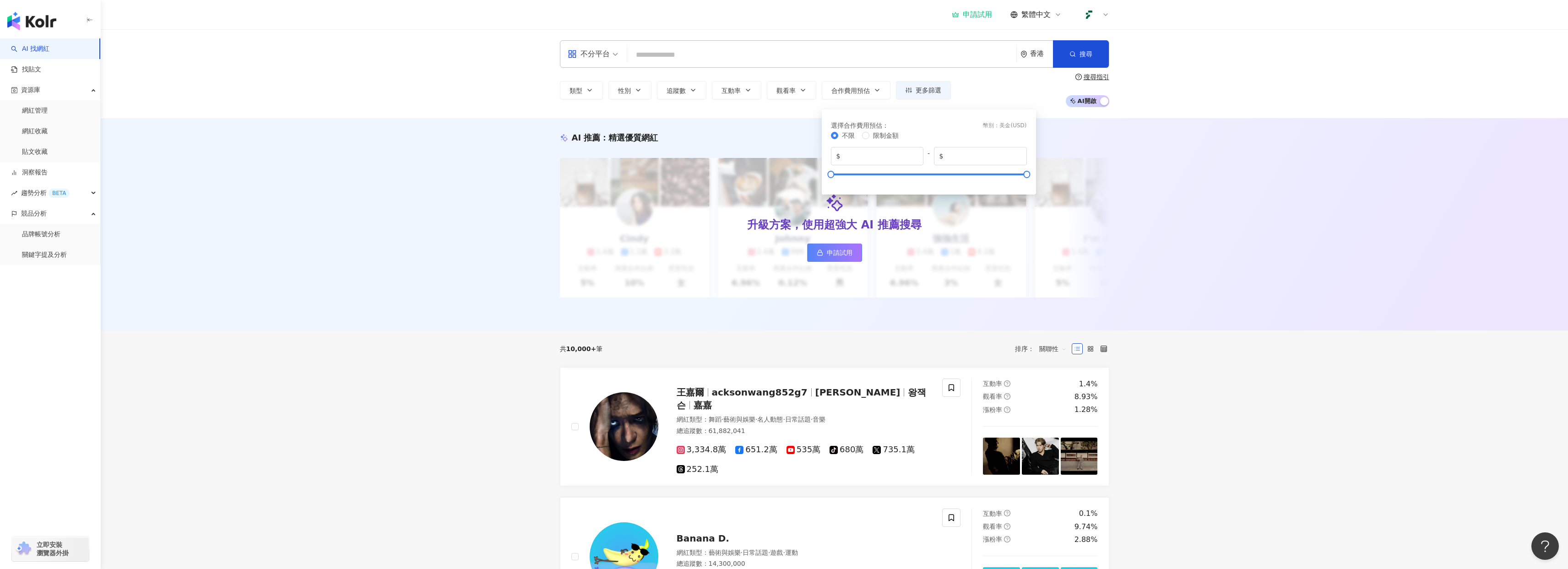
click at [990, 93] on div "類型 性別 追蹤數 互動率 觀看率 合作費用預估 更多篩選 選擇合作費用預估 ： 幣別 ： 美金 ( USD ) 不限 限制金額 $ * - $ ***** …" at bounding box center [834, 90] width 549 height 34
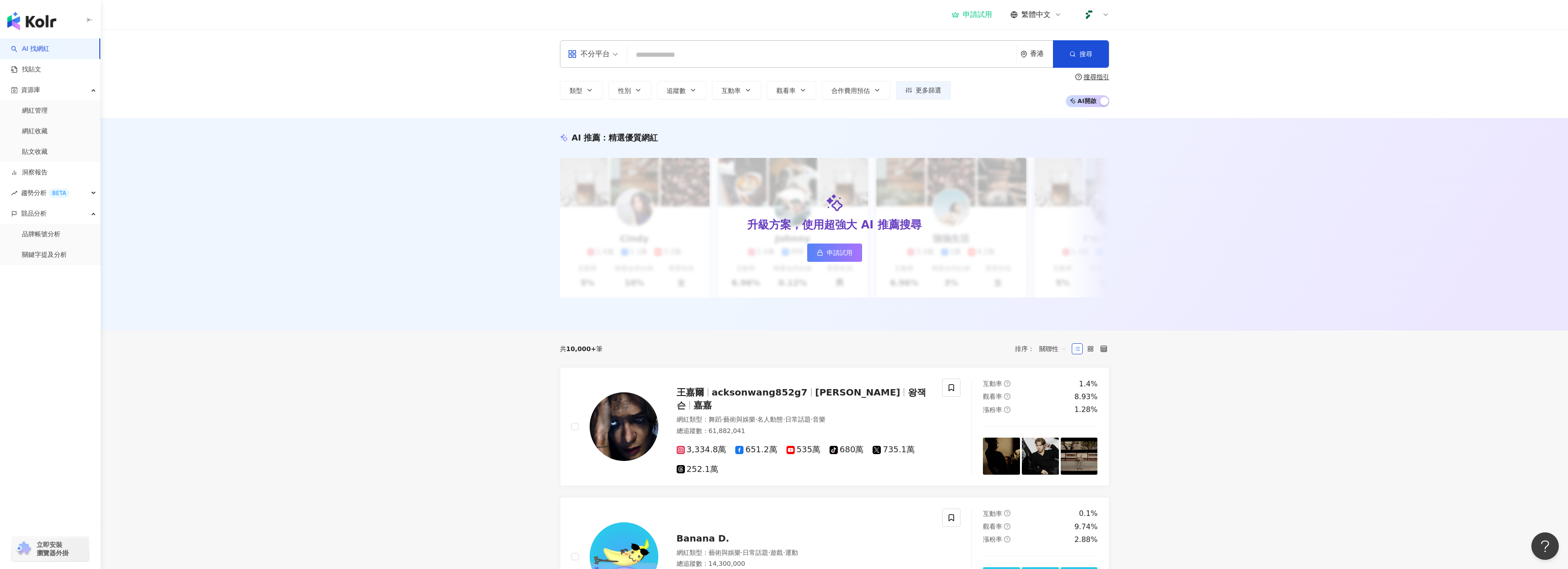
click at [1098, 22] on div at bounding box center [1095, 14] width 29 height 18
click at [920, 2] on div "申請試用 繁體中文" at bounding box center [834, 14] width 549 height 29
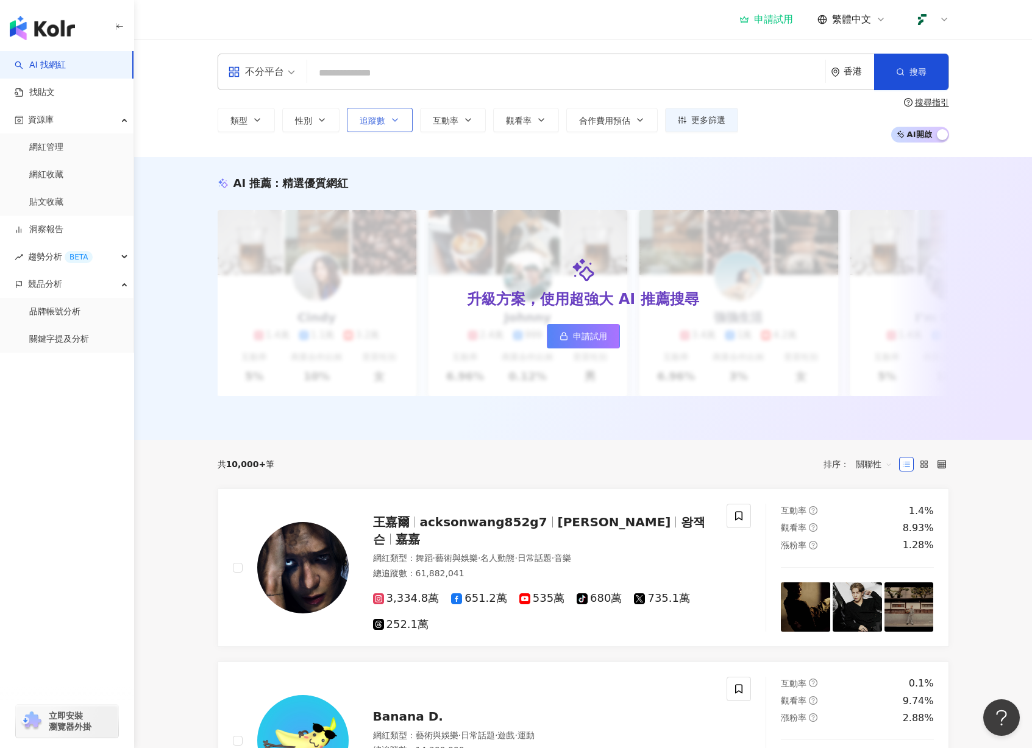
click at [388, 124] on button "追蹤數" at bounding box center [380, 120] width 66 height 24
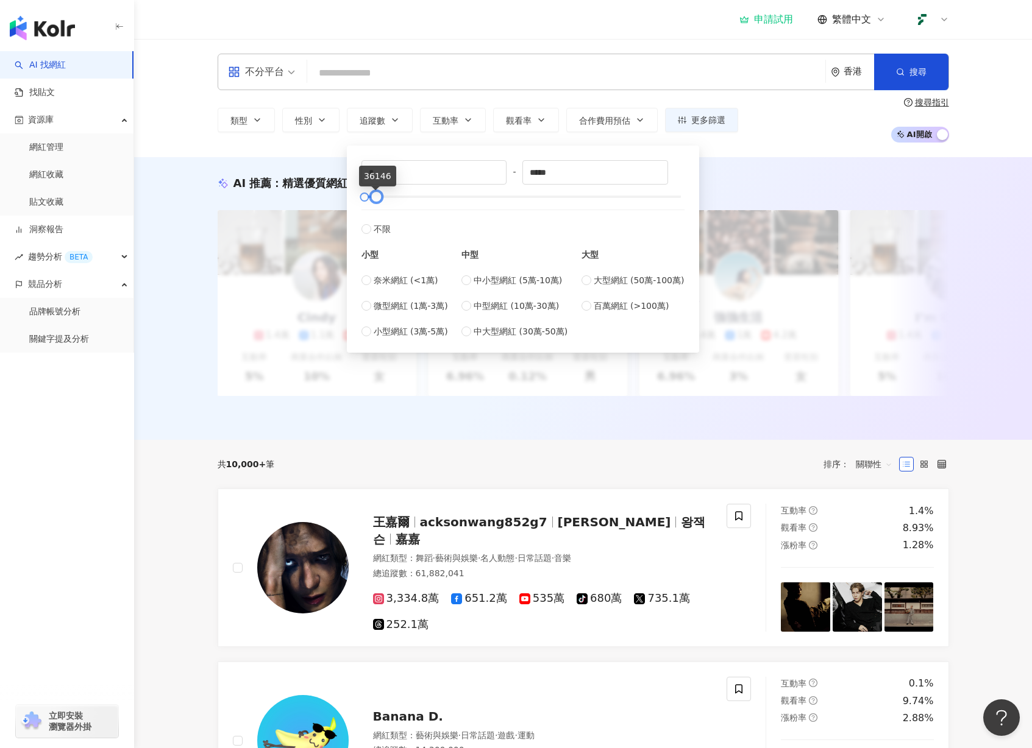
drag, startPoint x: 677, startPoint y: 194, endPoint x: 372, endPoint y: 202, distance: 304.8
click at [372, 200] on div at bounding box center [375, 197] width 7 height 7
drag, startPoint x: 579, startPoint y: 173, endPoint x: 496, endPoint y: 173, distance: 82.9
click at [496, 173] on div "* - ***** 不限 小型 奈米網紅 (<1萬) 微型網紅 (1萬-3萬) 小型網紅 (3萬-5萬) 中型 中小型網紅 (5萬-10萬) 中型網紅 (10…" at bounding box center [522, 249] width 323 height 178
type input "*****"
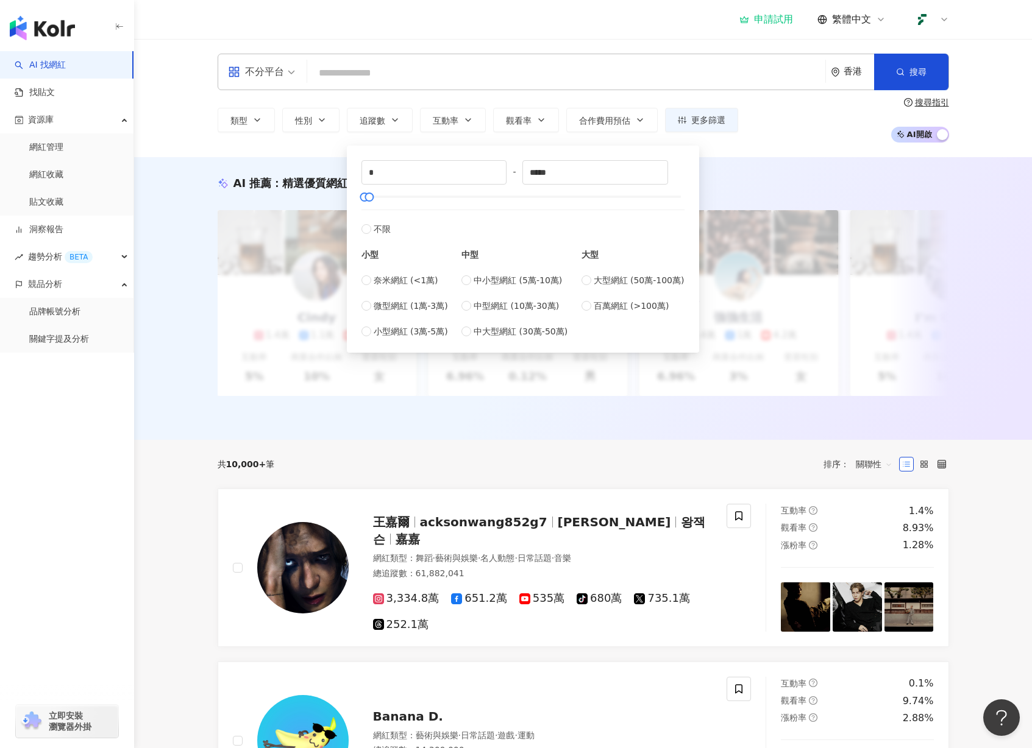
click at [821, 135] on div "類型 性別 追蹤數 互動率 觀看率 合作費用預估 更多篩選 選擇合作費用預估 ： 幣別 ： 美金 ( USD ) 不限 限制金額 $ * - $ ***** …" at bounding box center [583, 120] width 731 height 45
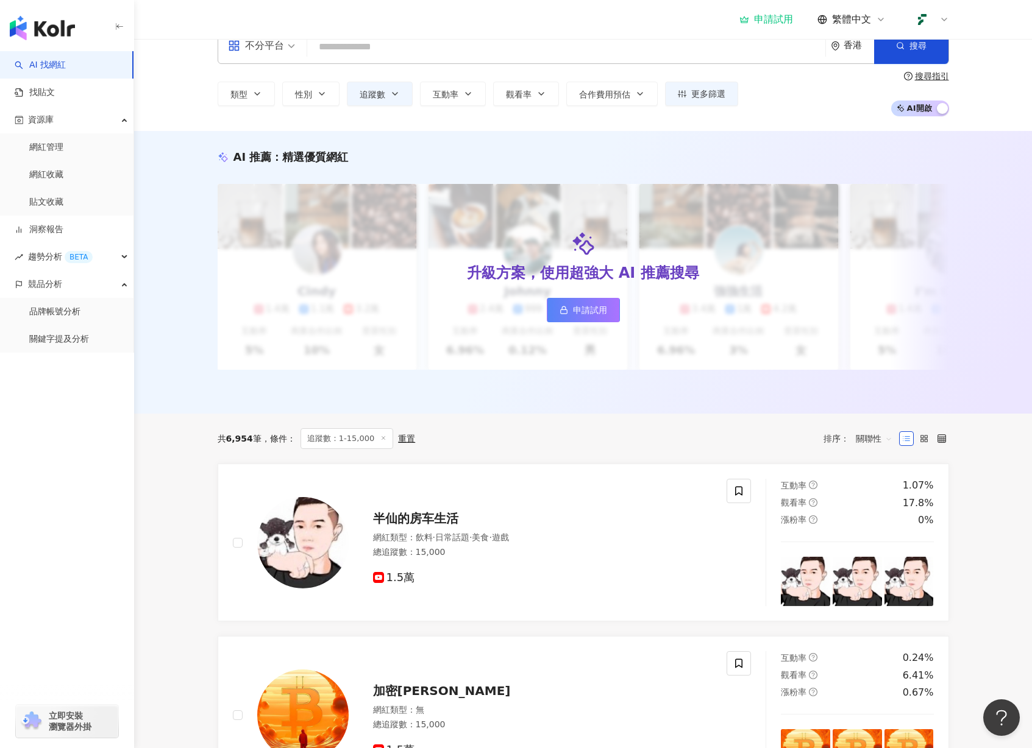
scroll to position [23, 0]
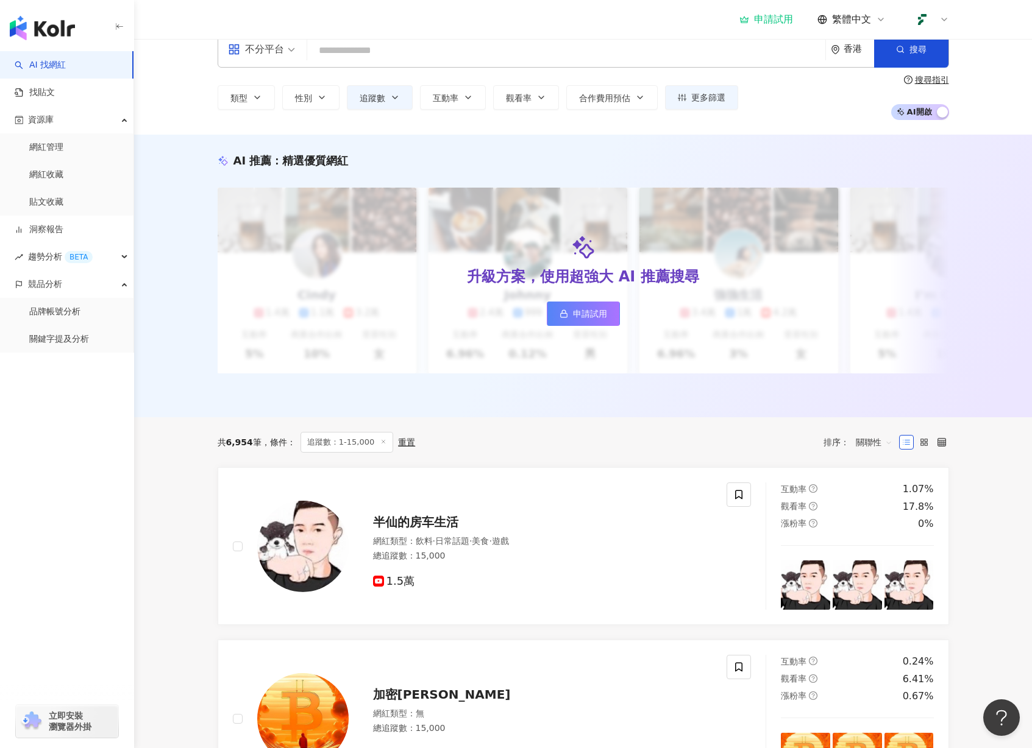
click at [846, 48] on div "香港" at bounding box center [858, 49] width 30 height 10
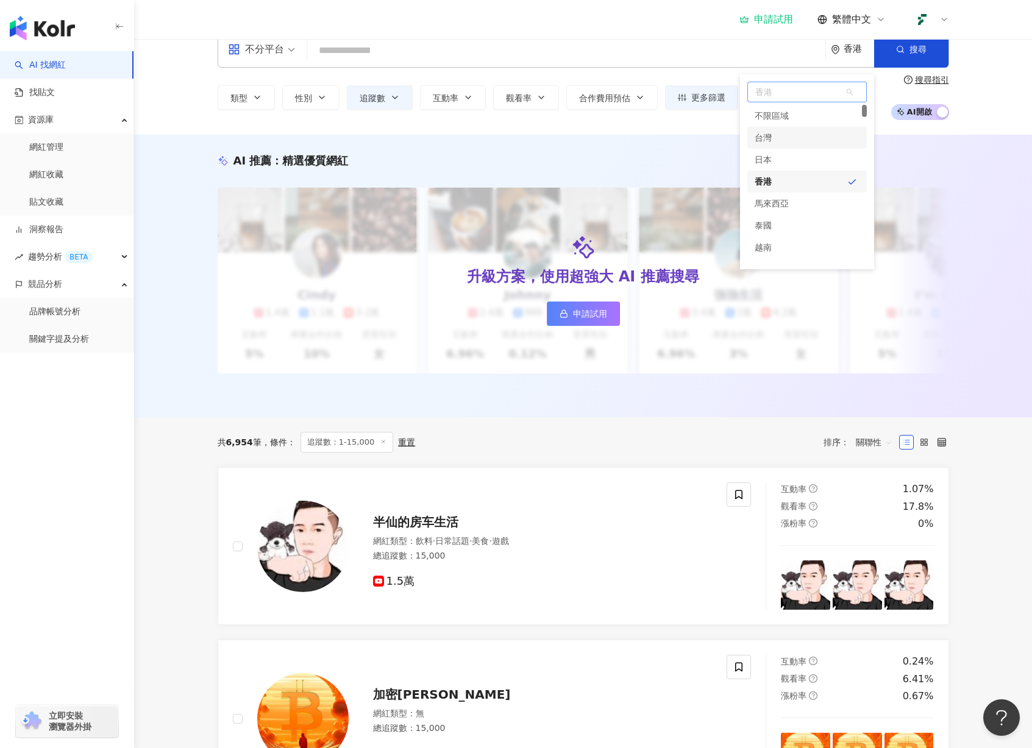
click at [768, 137] on div "台灣" at bounding box center [762, 138] width 17 height 22
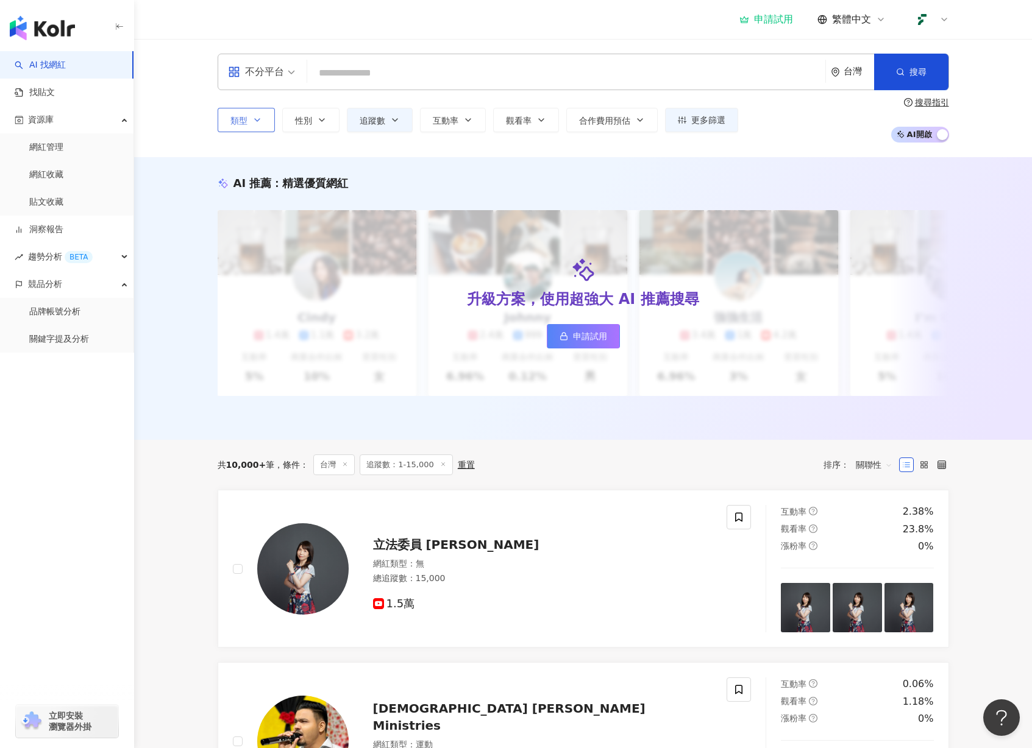
click at [260, 124] on icon "button" at bounding box center [257, 120] width 10 height 10
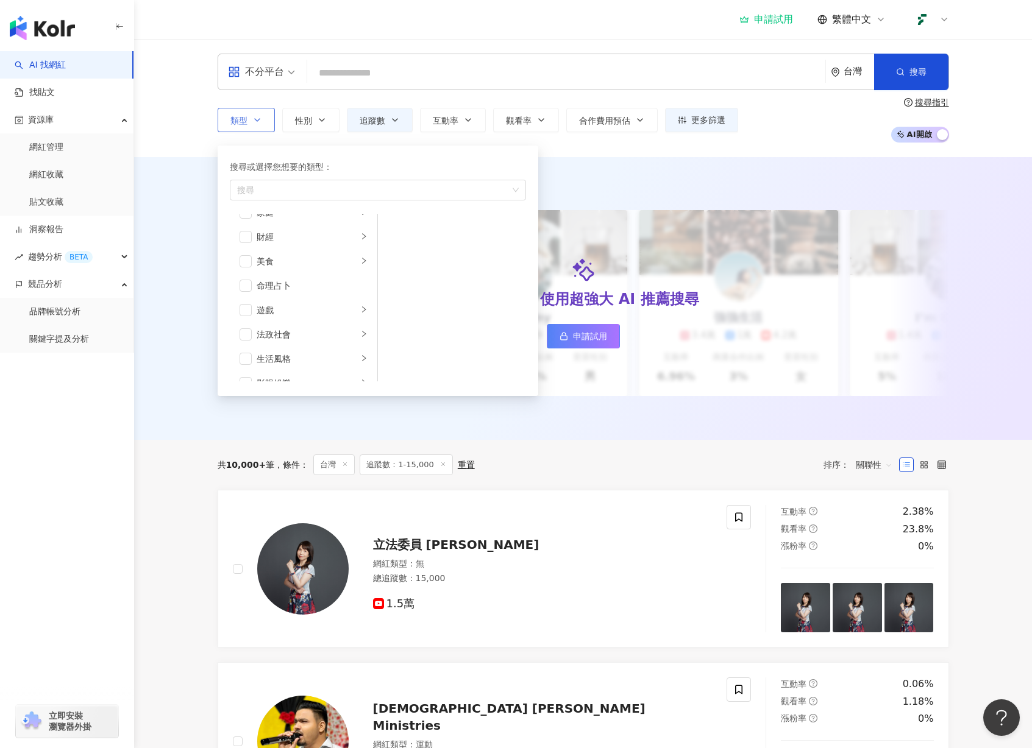
scroll to position [422, 0]
click at [247, 295] on span "button" at bounding box center [245, 294] width 12 height 12
click at [713, 157] on div "AI 推薦 ： 精選優質網紅 升級方案，使用超強大 AI 推薦搜尋 申請試用 Cindy 1.4萬 1.1萬 3.2萬 互動率 5% 商業合作比例 10% 受…" at bounding box center [583, 298] width 898 height 283
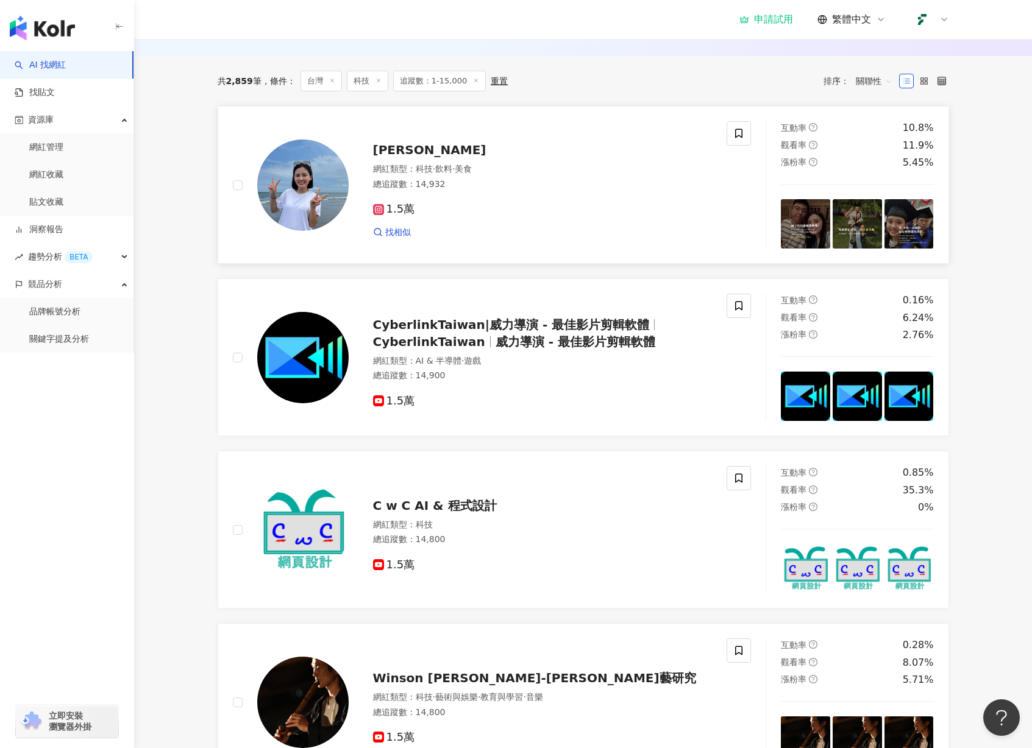
scroll to position [372, 0]
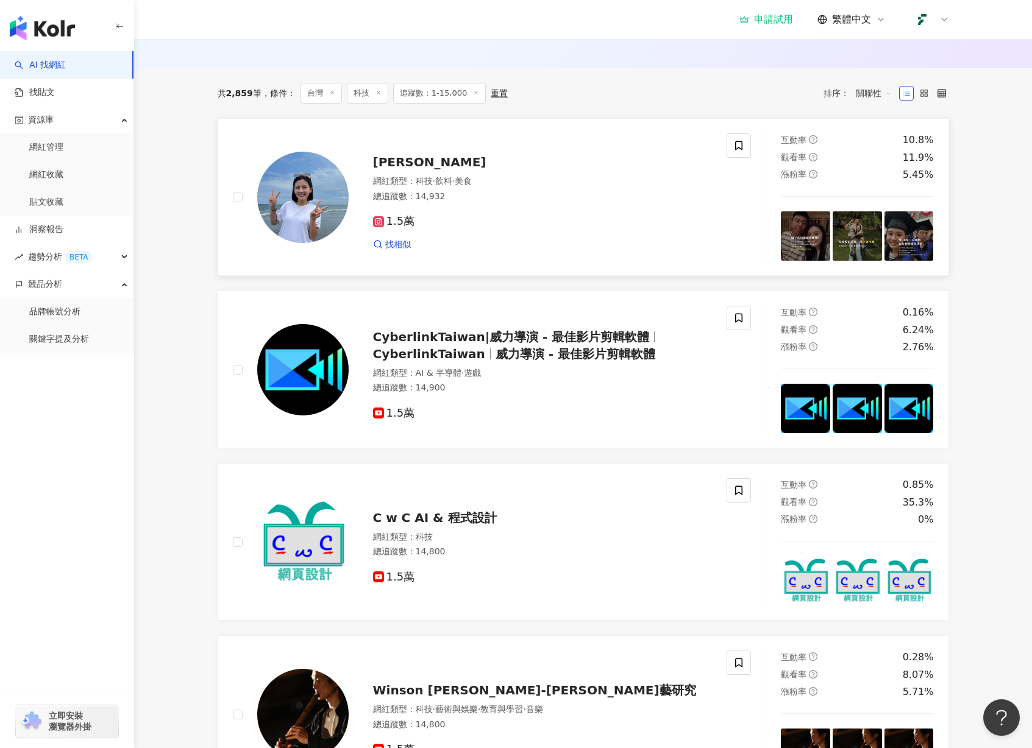
click at [392, 169] on span "[PERSON_NAME]" at bounding box center [429, 162] width 113 height 15
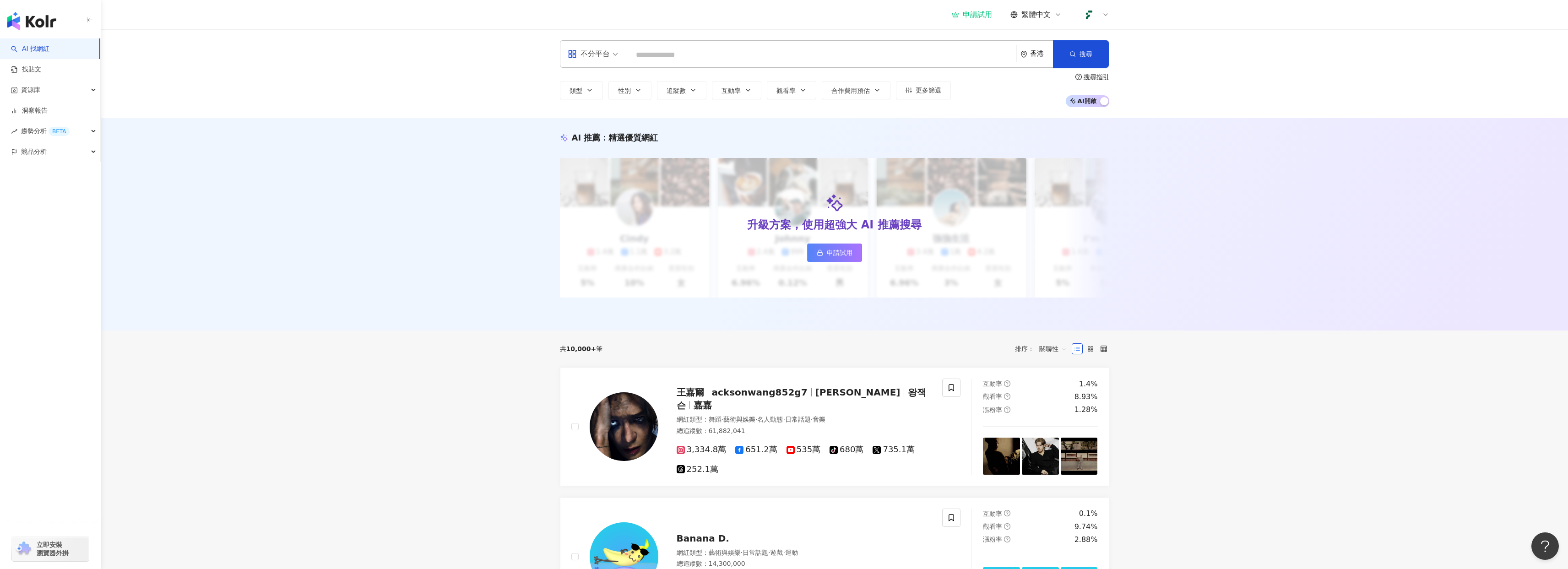
click at [1033, 55] on div "香港" at bounding box center [1041, 53] width 23 height 8
click at [985, 120] on div "台灣" at bounding box center [1002, 120] width 89 height 17
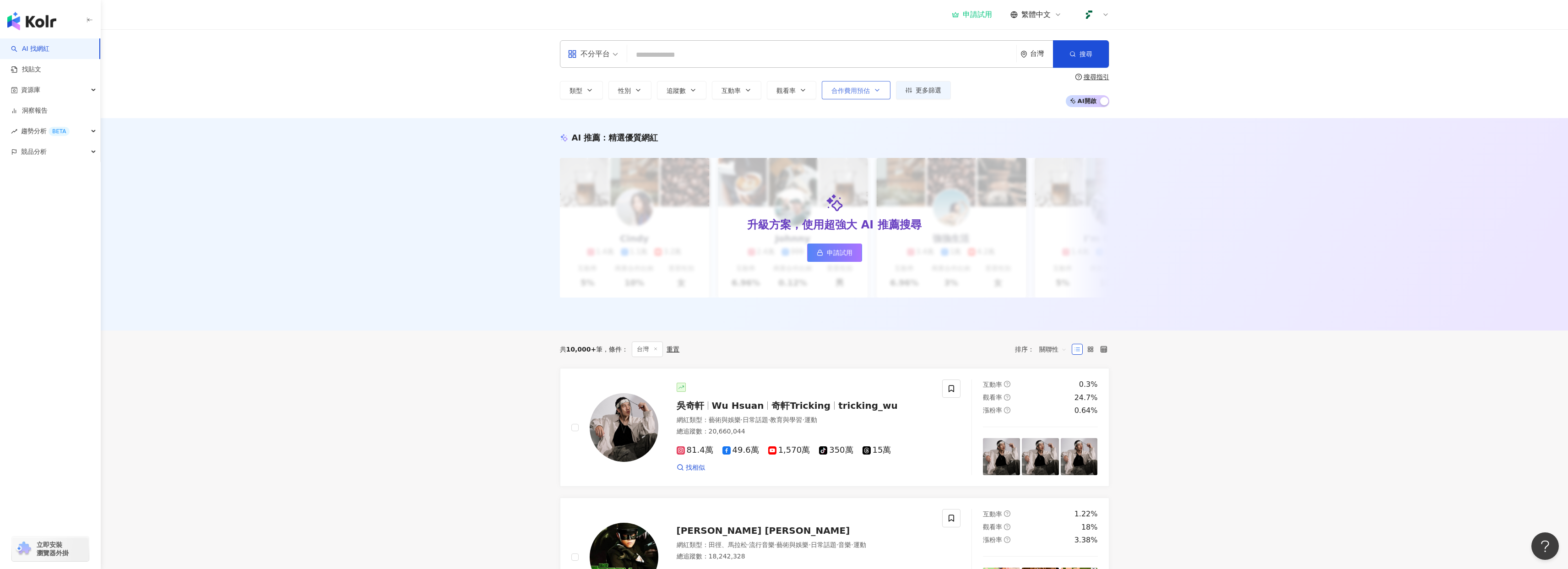
click at [844, 91] on span "合作費用預估" at bounding box center [850, 91] width 38 height 8
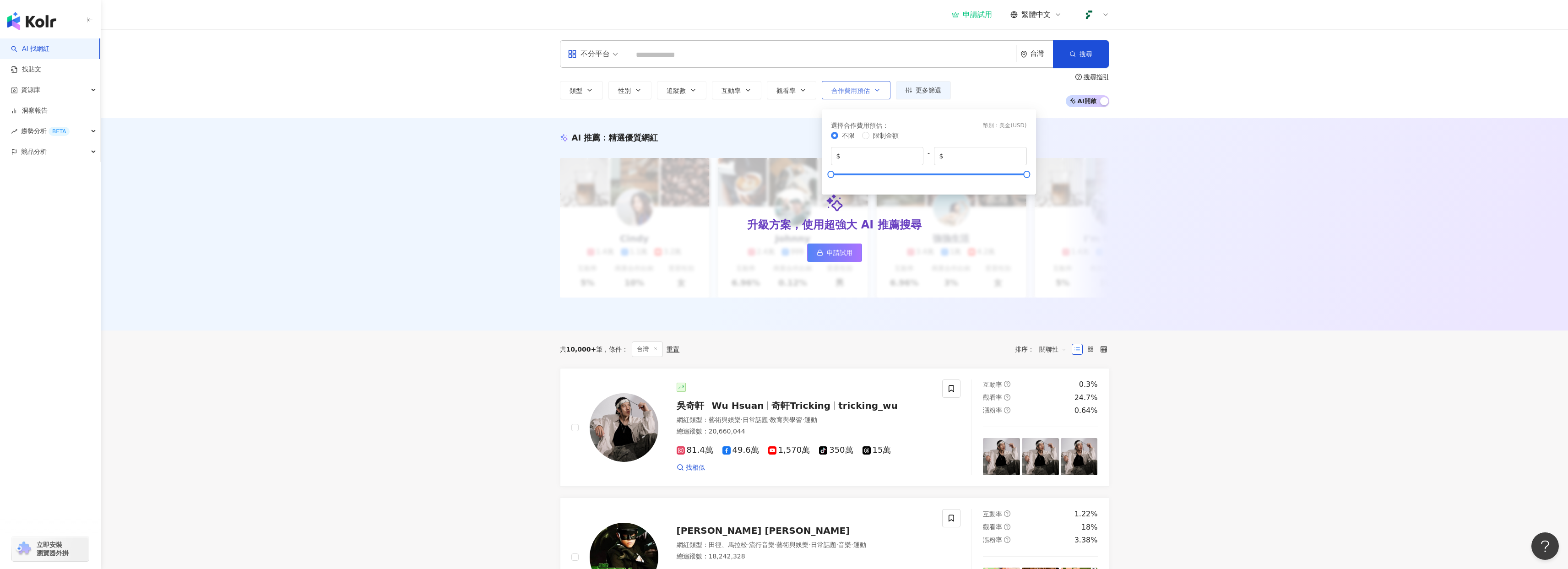
click at [844, 91] on span "合作費用預估" at bounding box center [850, 91] width 38 height 8
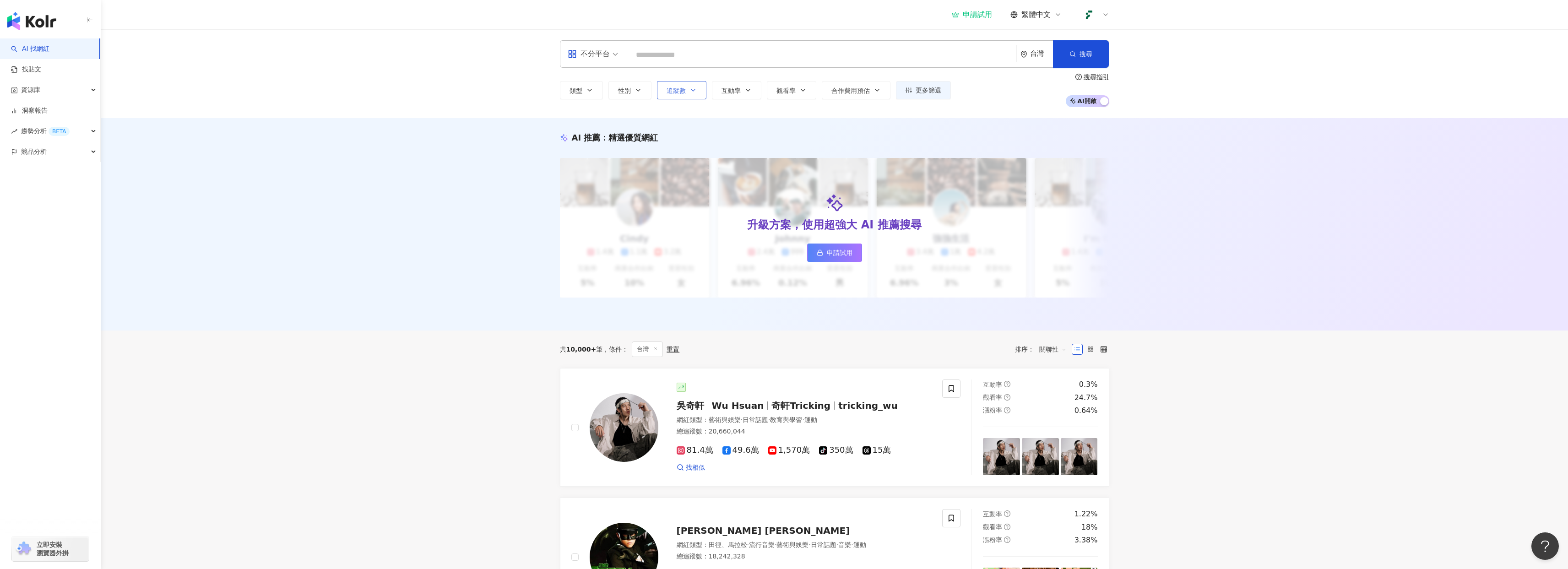
click at [696, 91] on icon "button" at bounding box center [693, 90] width 8 height 8
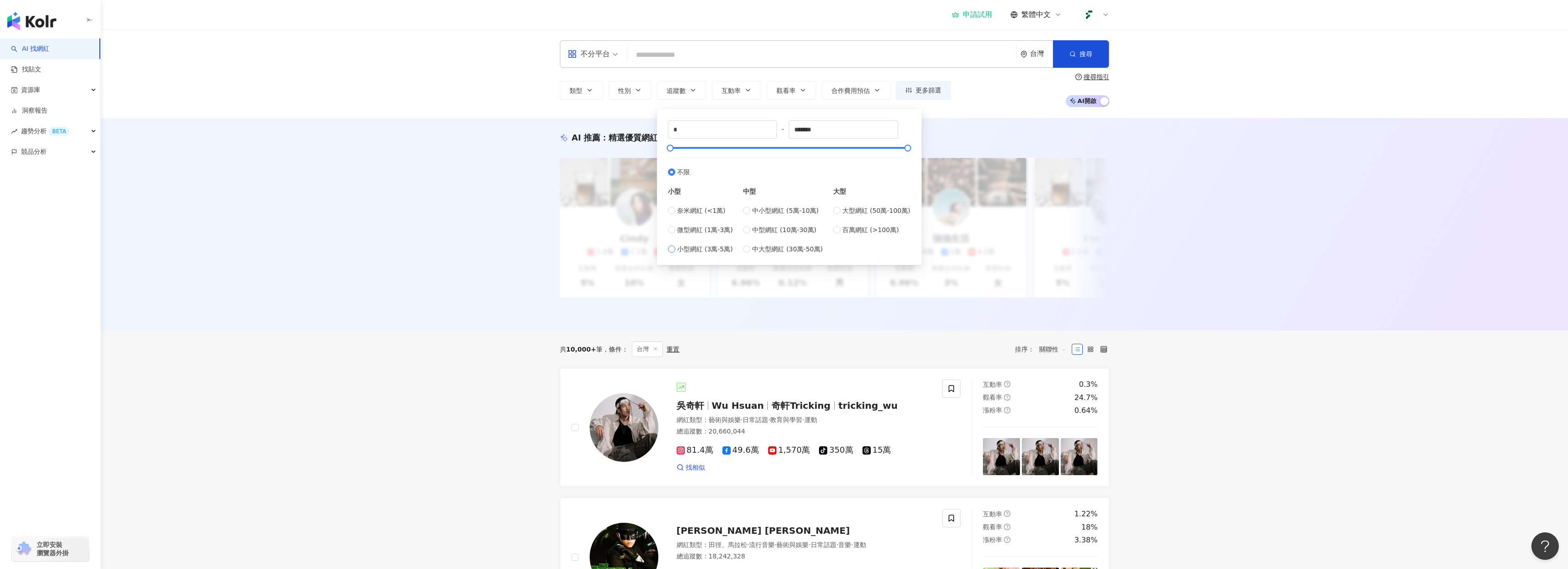
type input "*****"
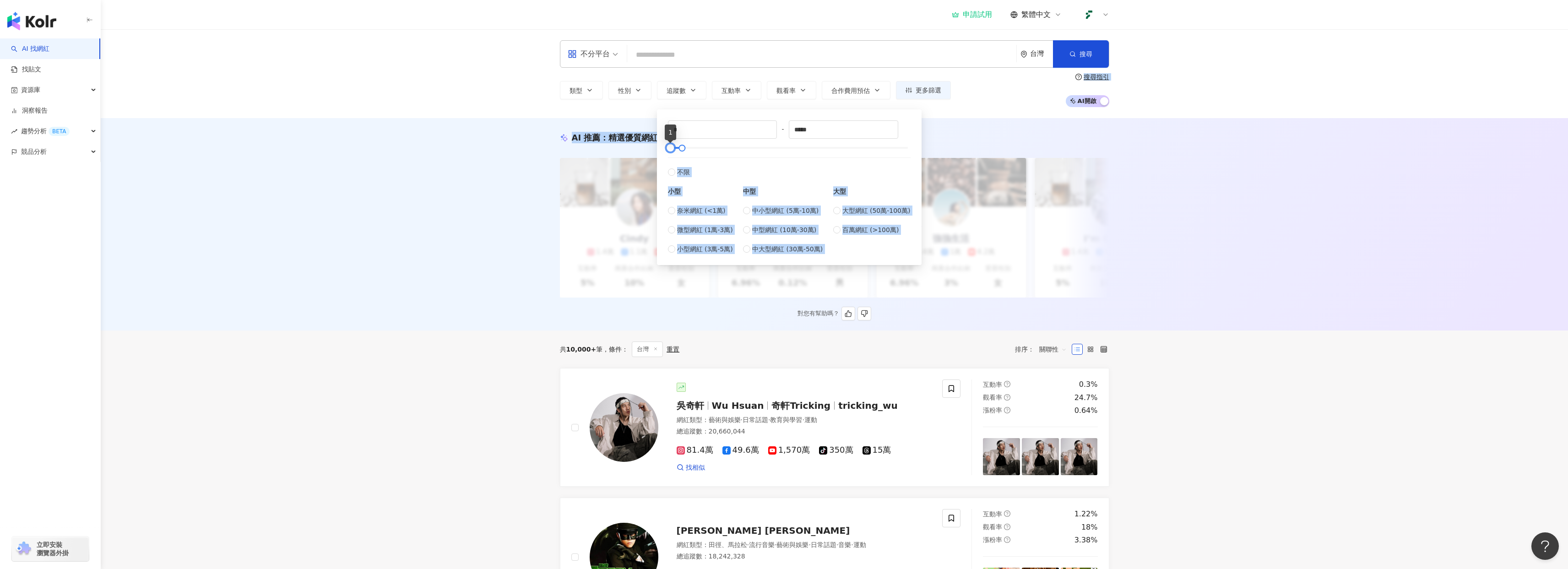
drag, startPoint x: 675, startPoint y: 148, endPoint x: 629, endPoint y: 149, distance: 46.0
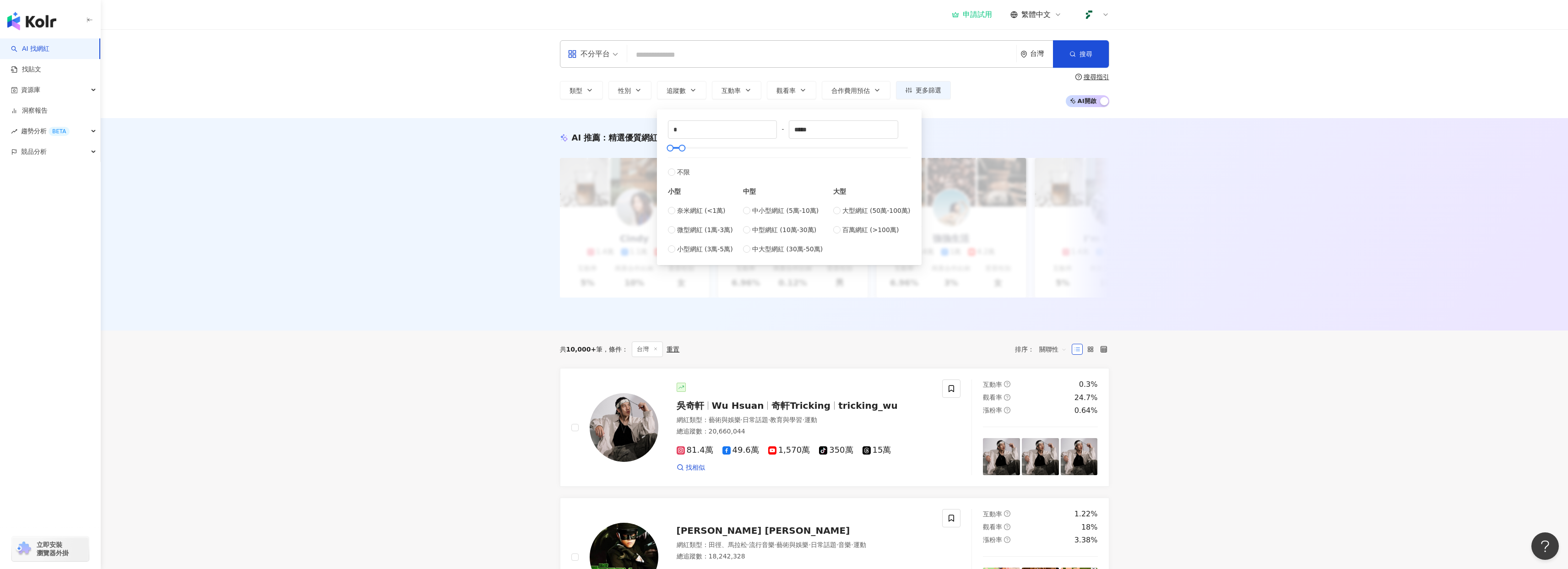
click at [536, 161] on div "AI 推薦 ： 精選優質網紅 升級方案，使用超強大 AI 推薦搜尋 申請試用 Cindy 1.4萬 1.1萬 3.2萬 互動率 5% 商業合作比例 10% 受…" at bounding box center [834, 224] width 1467 height 213
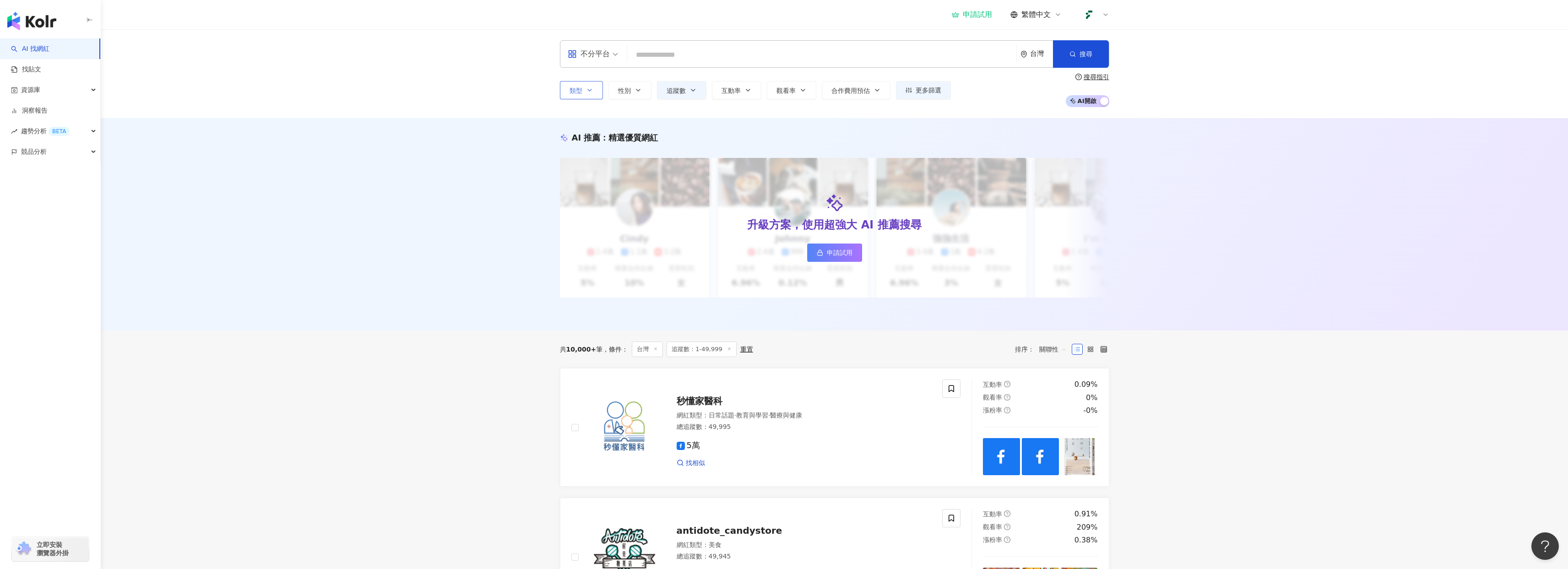
click at [589, 93] on icon "button" at bounding box center [590, 90] width 8 height 8
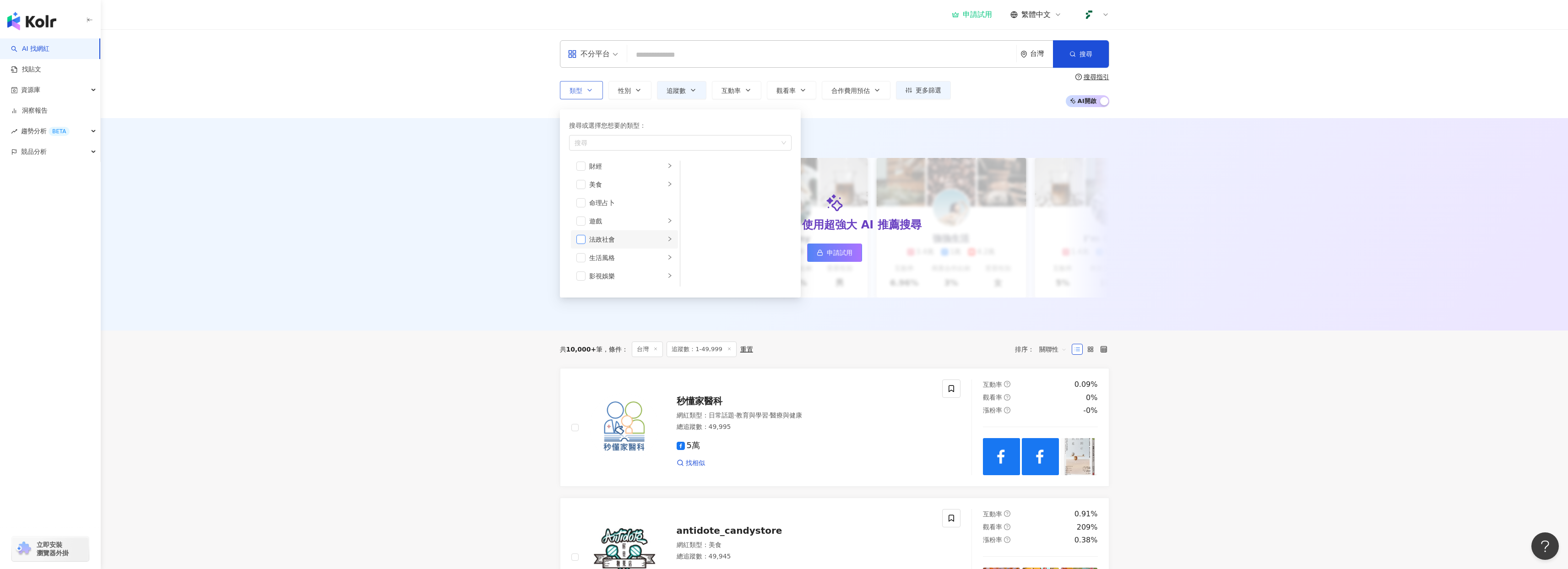
scroll to position [152, 0]
click at [583, 240] on span "button" at bounding box center [581, 240] width 9 height 9
click at [581, 221] on span "button" at bounding box center [581, 223] width 9 height 9
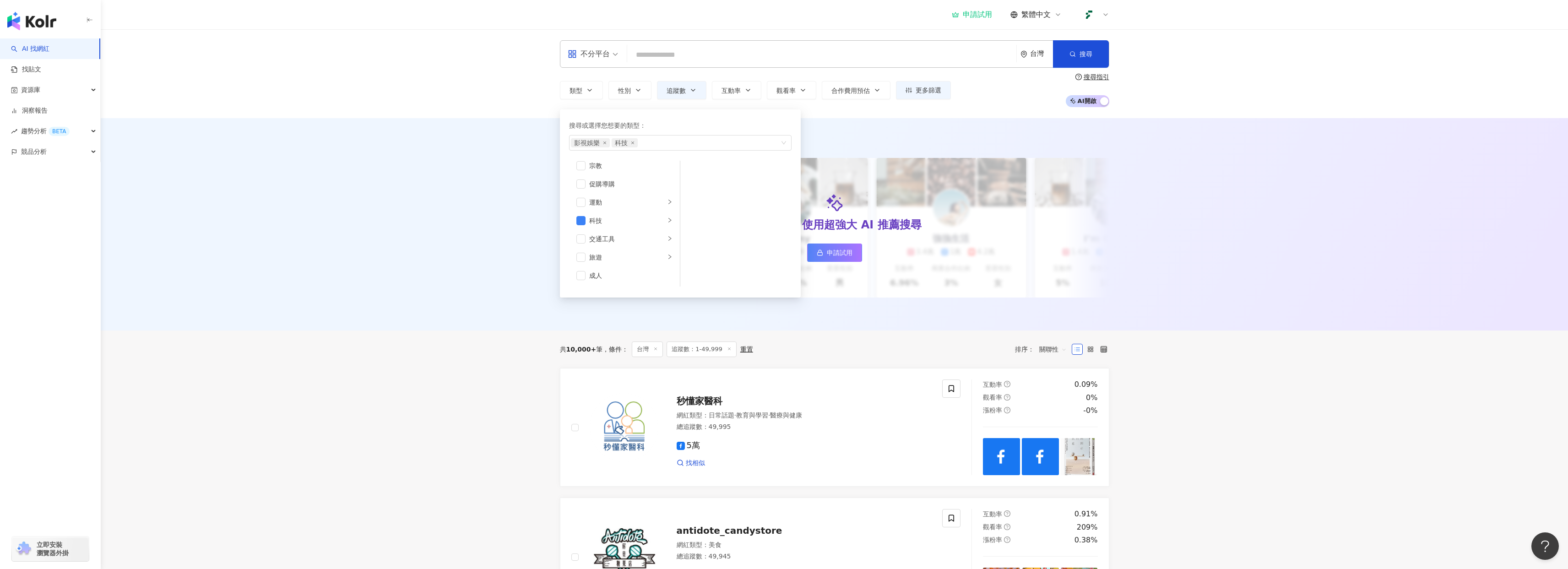
click at [539, 196] on div "AI 推薦 ： 精選優質網紅 升級方案，使用超強大 AI 推薦搜尋 申請試用 Cindy 1.4萬 1.1萬 3.2萬 互動率 5% 商業合作比例 10% 受…" at bounding box center [834, 224] width 1467 height 213
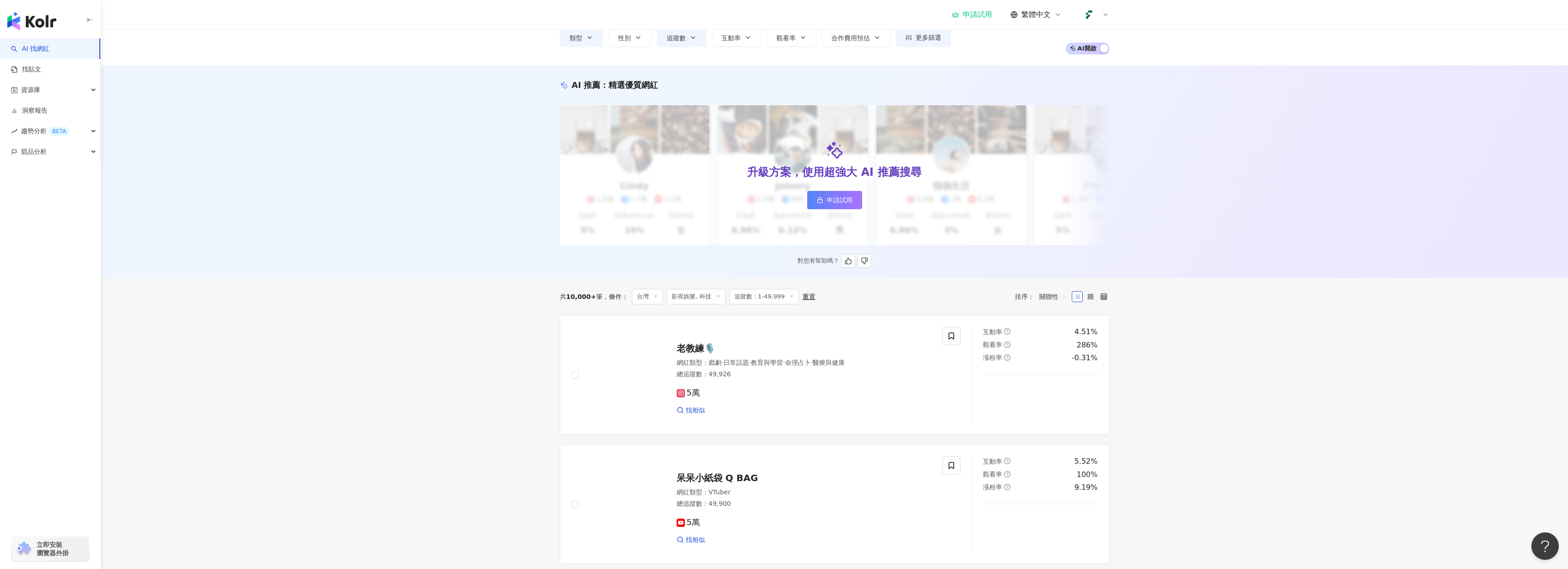
scroll to position [51, 0]
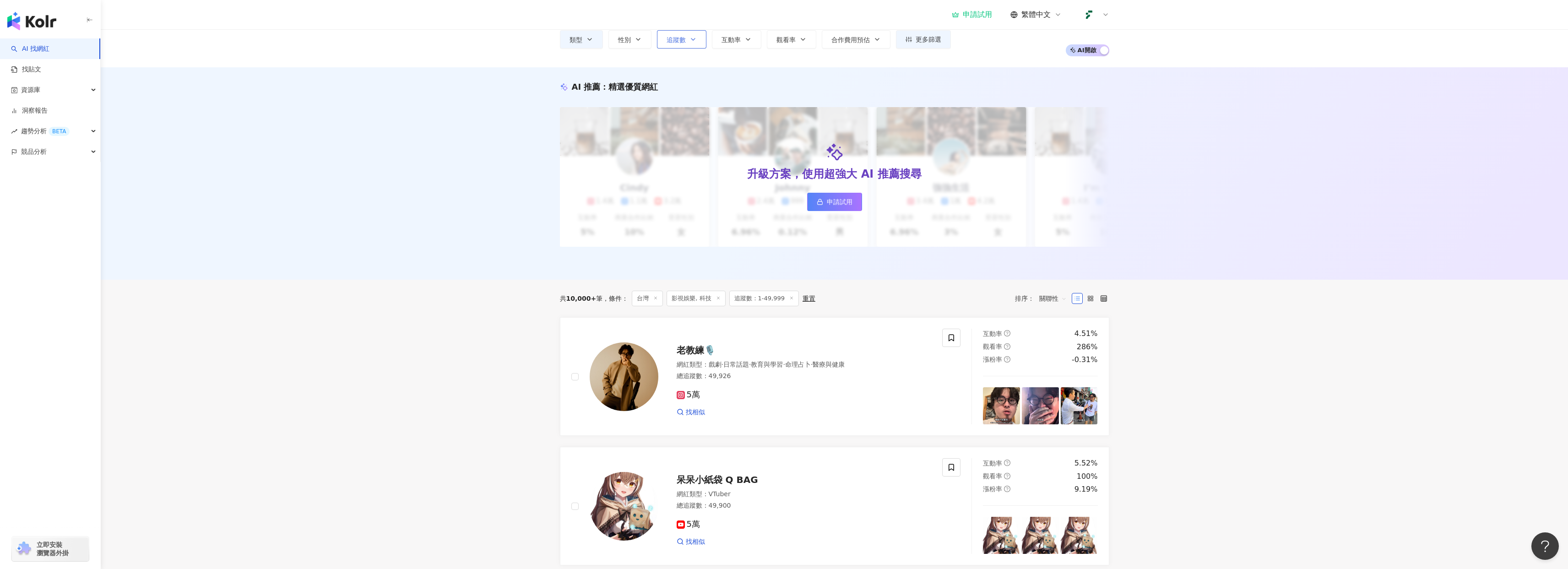
click at [672, 36] on span "追蹤數" at bounding box center [676, 40] width 20 height 8
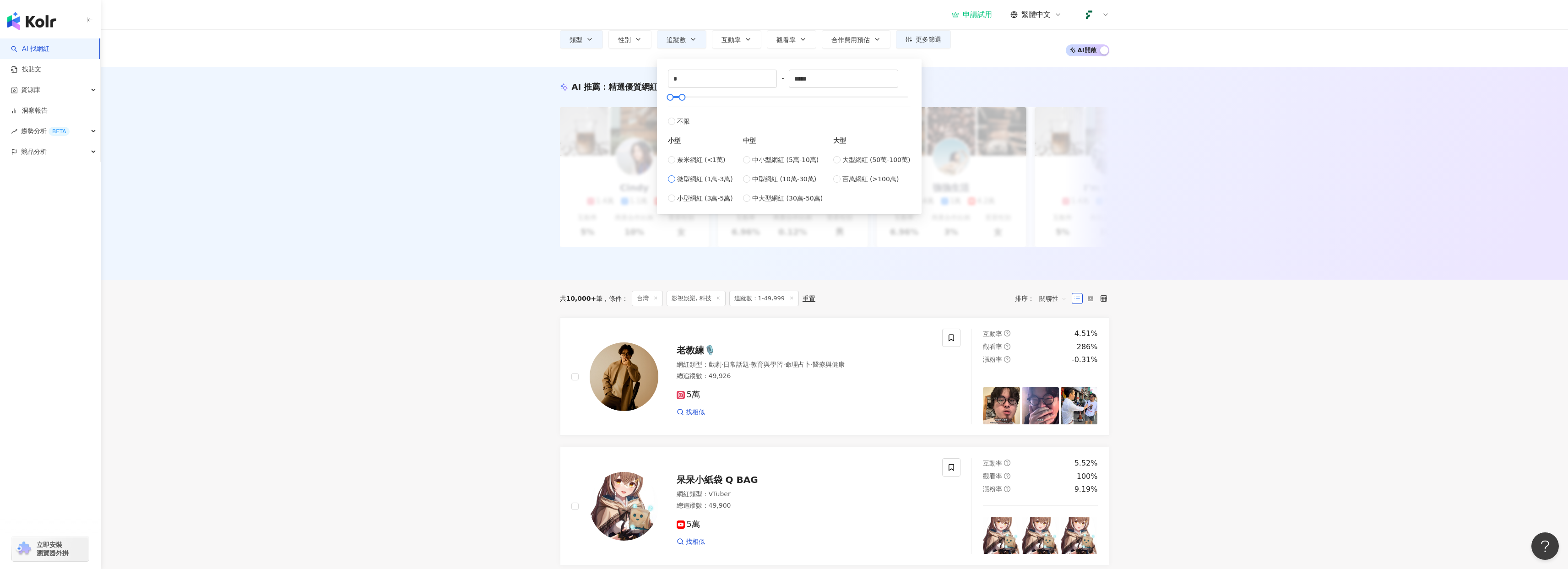
type input "*****"
click at [1006, 71] on div "AI 推薦 ： 精選優質網紅 升級方案，使用超強大 AI 推薦搜尋 申請試用 Cindy 1.4萬 1.1萬 3.2萬 互動率 5% 商業合作比例 10% 受…" at bounding box center [834, 174] width 1467 height 213
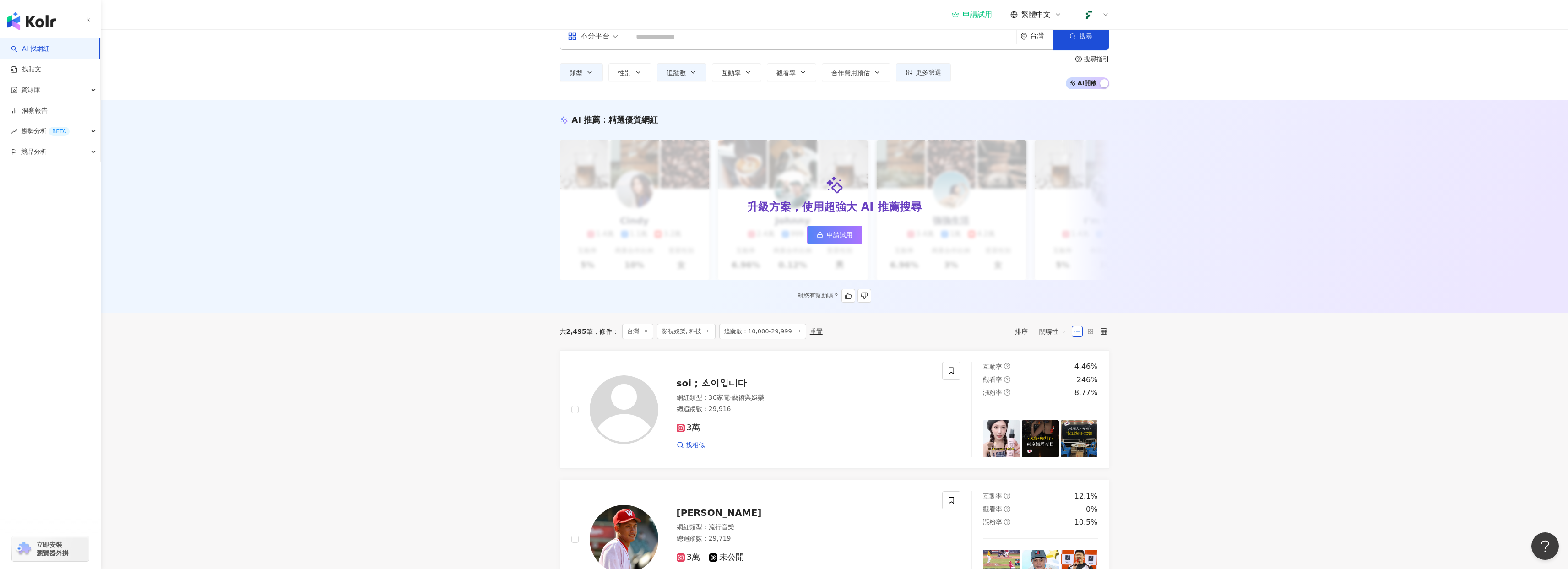
scroll to position [8, 0]
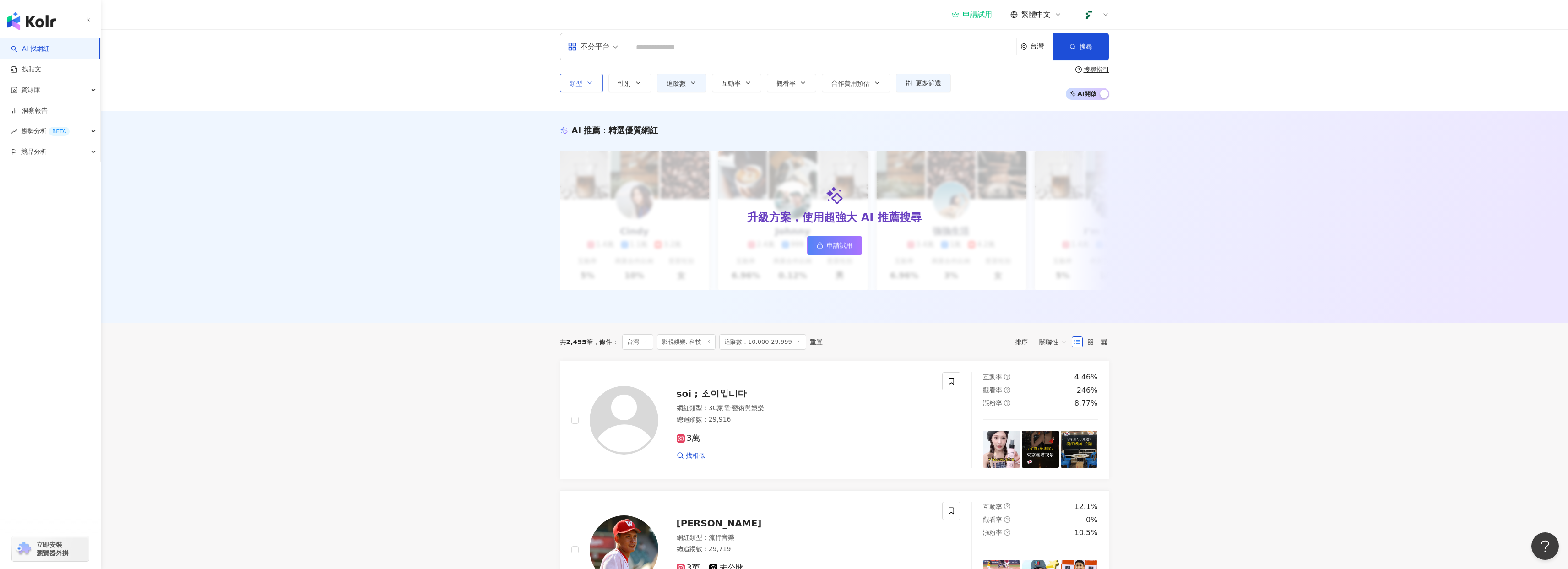
click at [593, 83] on icon "button" at bounding box center [590, 83] width 8 height 8
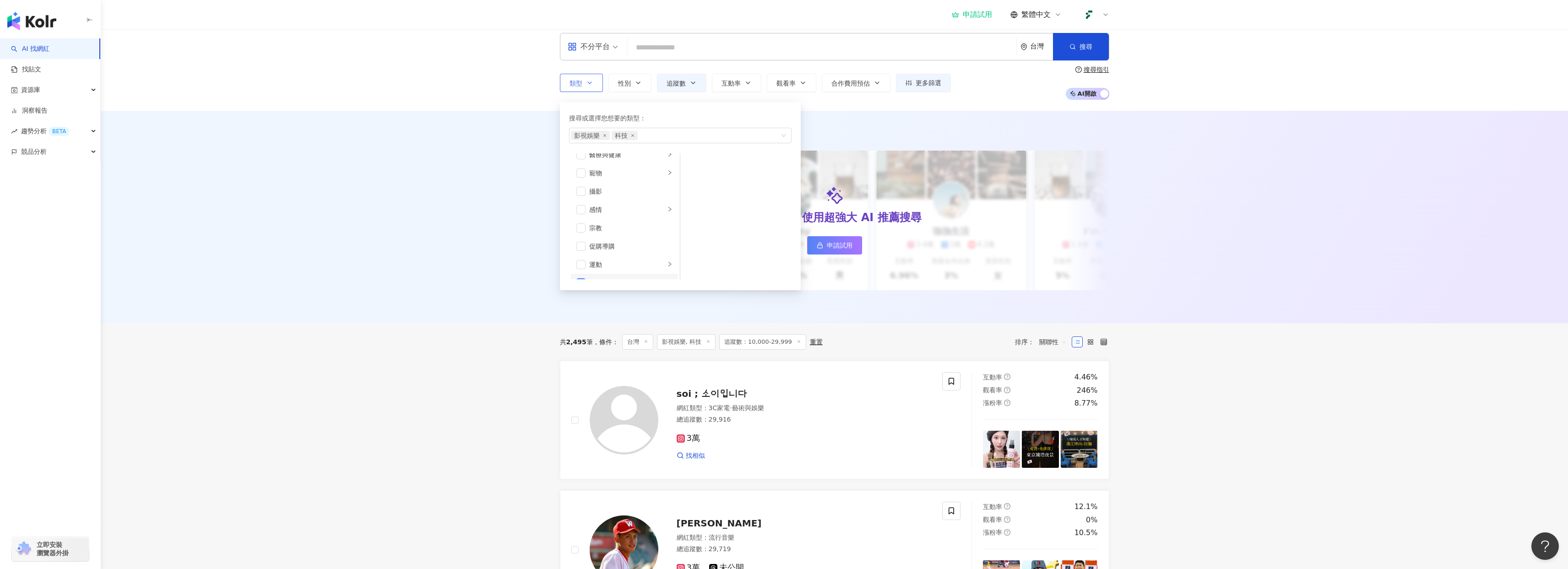
scroll to position [317, 0]
click at [606, 137] on icon "close" at bounding box center [605, 135] width 4 height 4
click at [524, 162] on div "AI 推薦 ： 精選優質網紅 升級方案，使用超強大 AI 推薦搜尋 申請試用 Cindy 1.4萬 1.1萬 3.2萬 互動率 5% 商業合作比例 10% 受…" at bounding box center [834, 216] width 1467 height 213
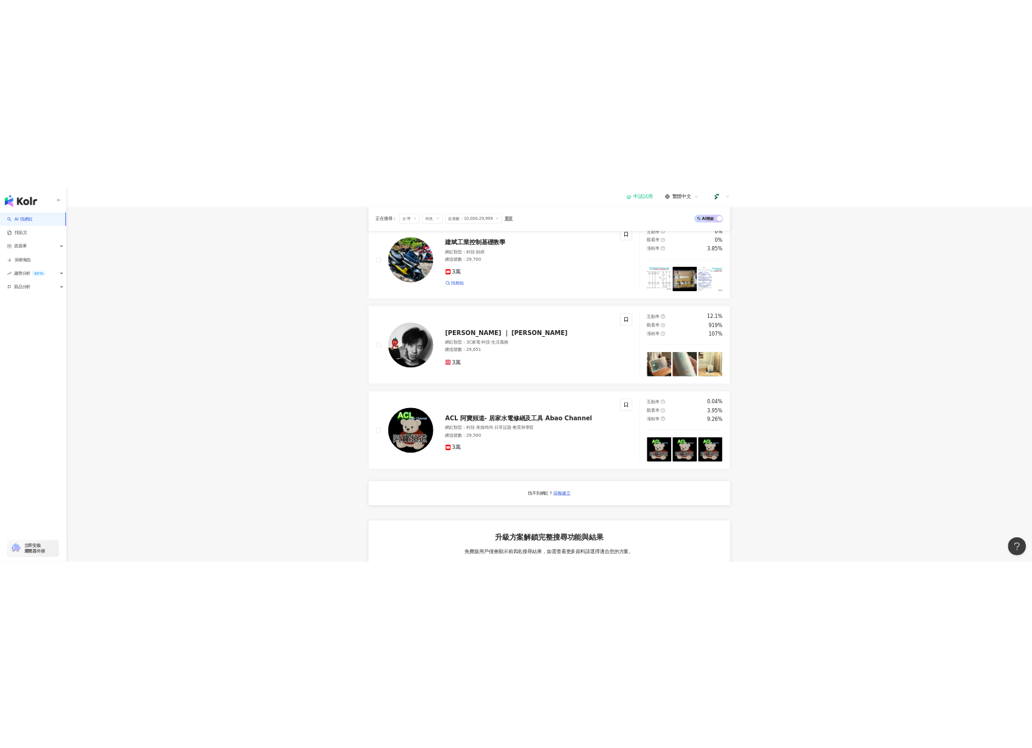
scroll to position [636, 0]
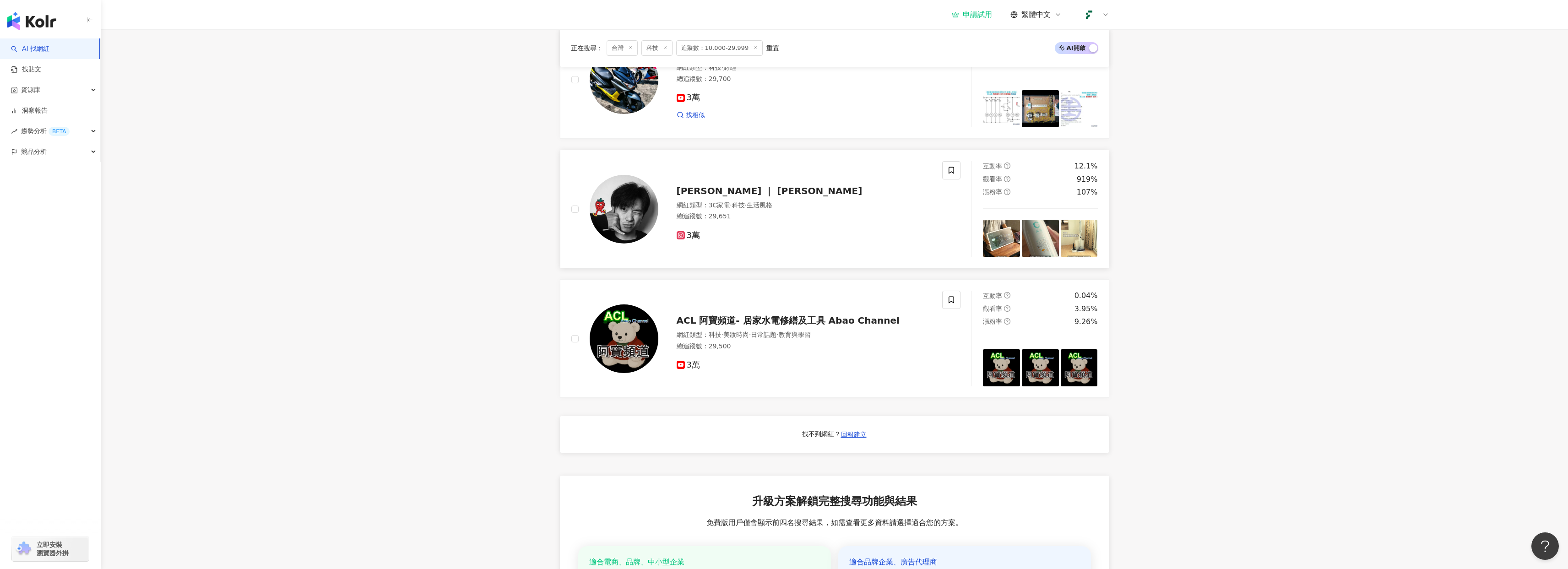
click at [691, 196] on span "Sam ｜ 山姆" at bounding box center [769, 191] width 186 height 11
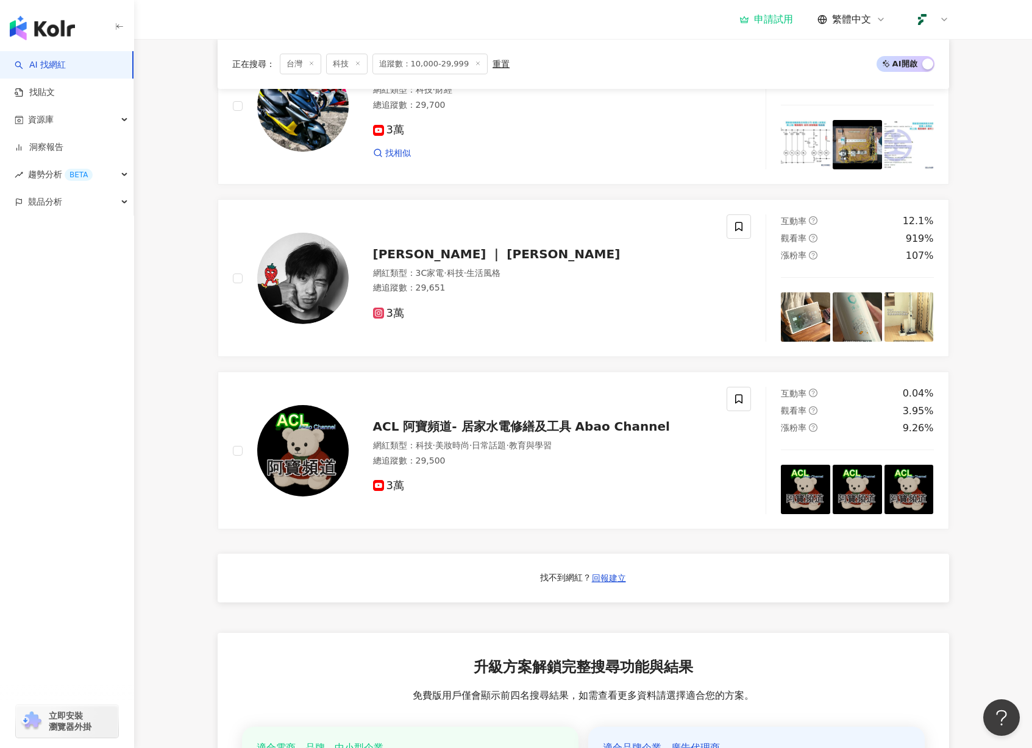
click at [62, 32] on img "button" at bounding box center [42, 28] width 65 height 24
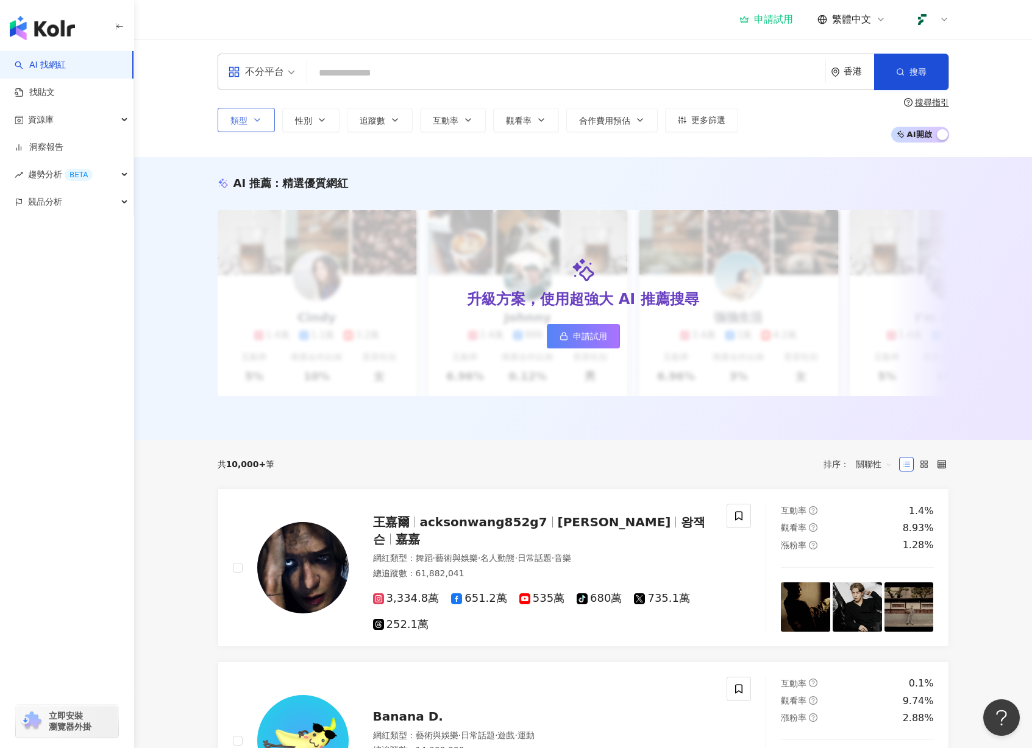
click at [122, 27] on icon "button" at bounding box center [120, 27] width 10 height 10
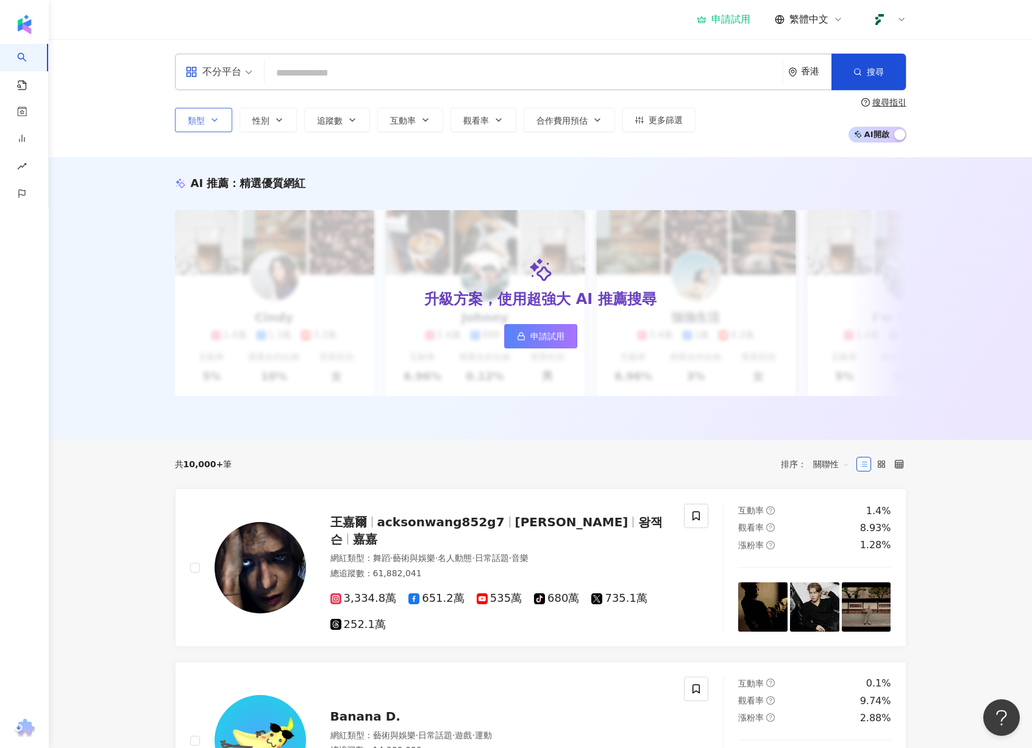
click at [820, 18] on span "繁體中文" at bounding box center [808, 19] width 39 height 13
click at [922, 33] on div "申請試用 繁體中文" at bounding box center [541, 19] width 780 height 39
click at [888, 17] on img at bounding box center [879, 19] width 23 height 23
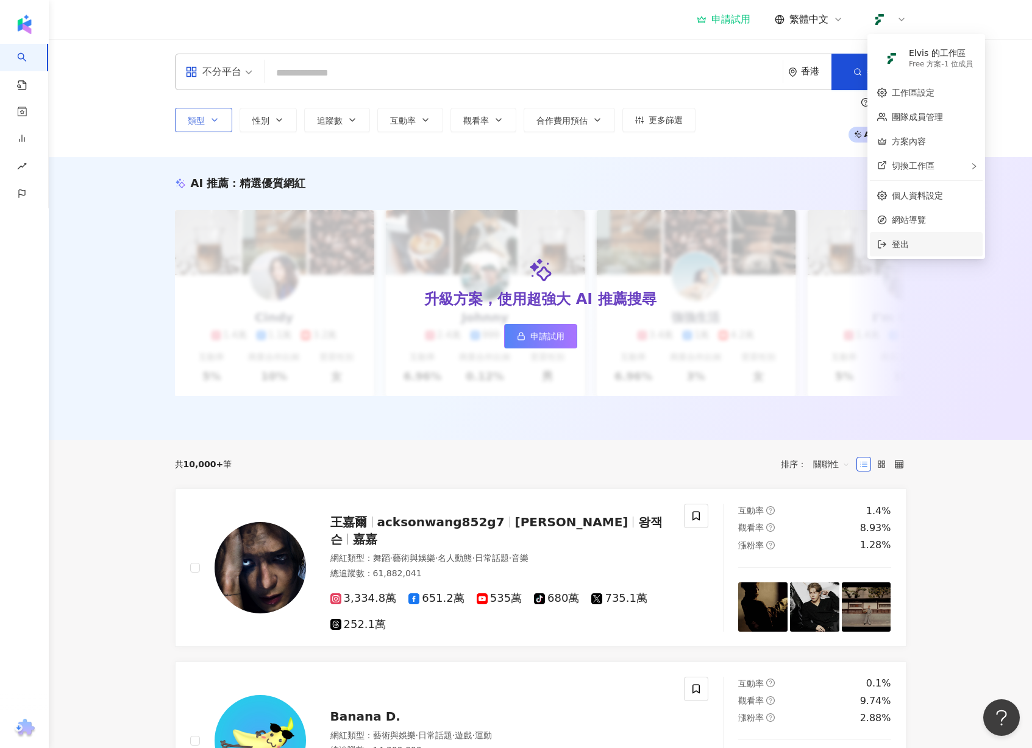
click at [909, 247] on span "登出" at bounding box center [933, 244] width 83 height 13
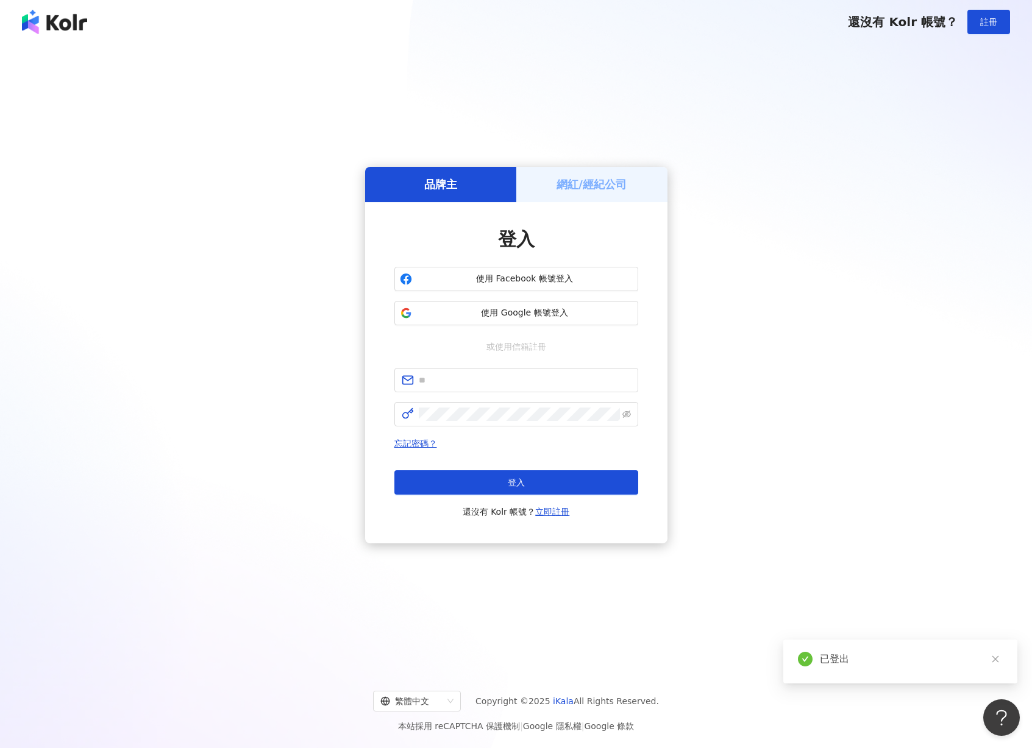
click at [616, 188] on h5 "網紅/經紀公司" at bounding box center [591, 184] width 70 height 15
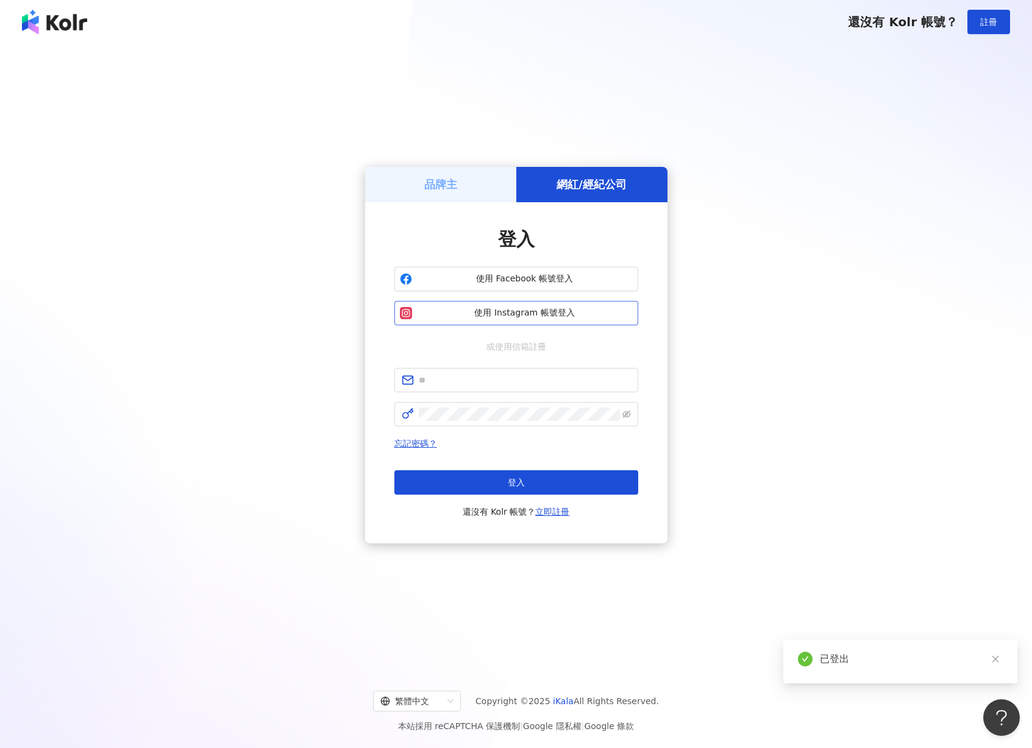
click at [533, 311] on span "使用 Instagram 帳號登入" at bounding box center [525, 313] width 216 height 12
click at [450, 184] on h5 "品牌主" at bounding box center [440, 184] width 33 height 15
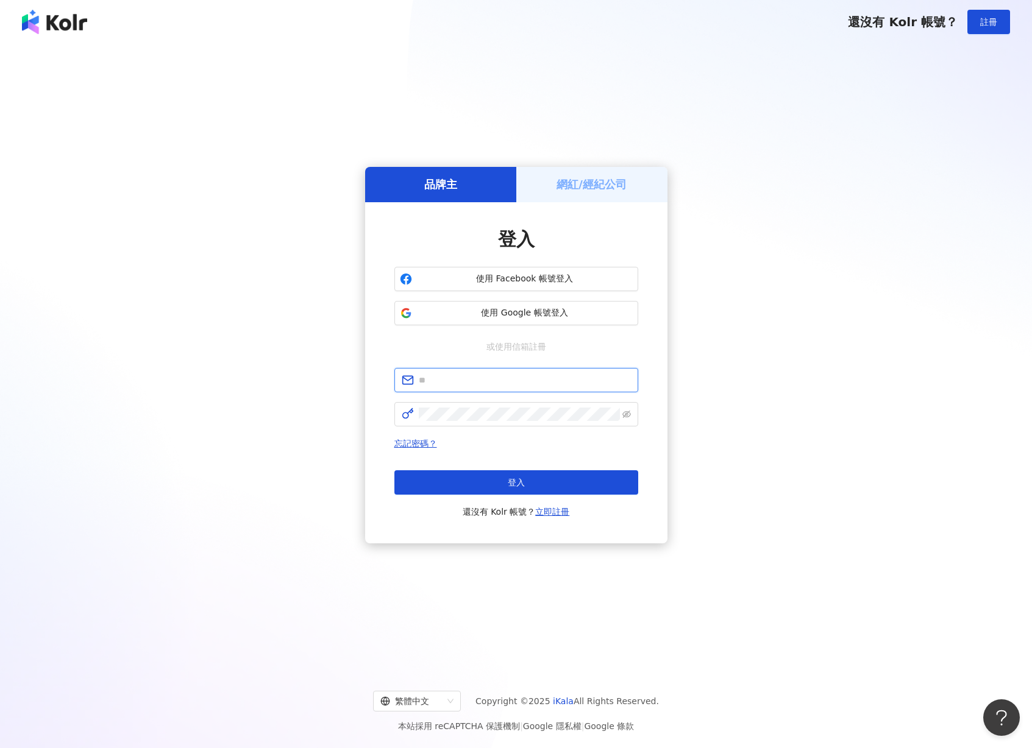
click at [531, 380] on input "text" at bounding box center [525, 380] width 212 height 13
type input "*"
type input "**********"
click button "登入" at bounding box center [516, 482] width 244 height 24
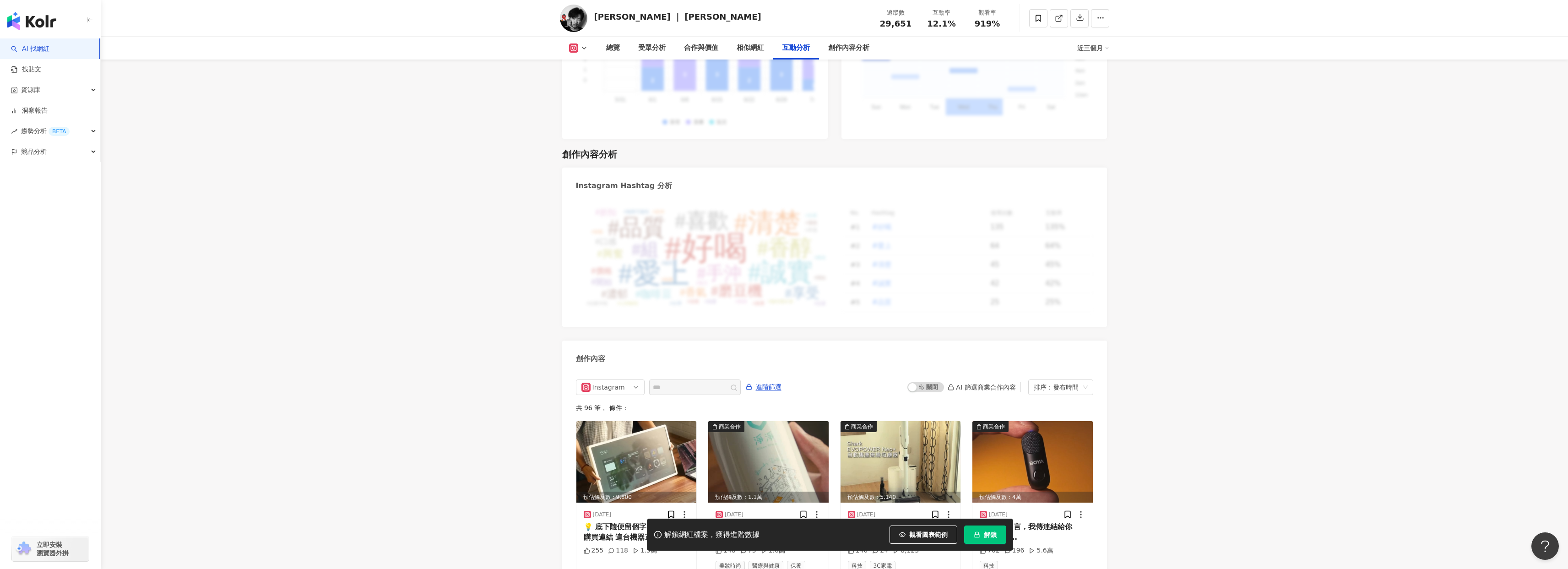
scroll to position [2653, 0]
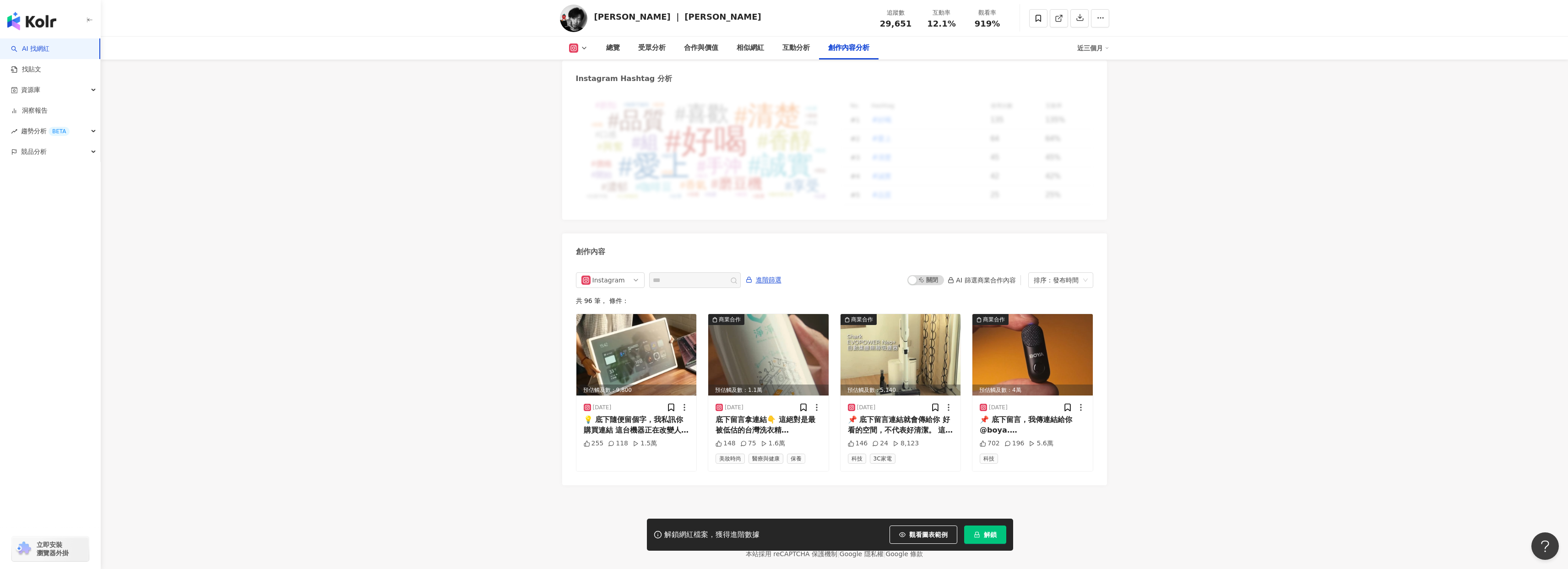
click at [1053, 415] on div "📌 底下留言，我傳連結給你 @boya.taiwan 正在改變市場遊戲規則的麥克風——BOYA Magic Mic 一支就能同時當手持麥、磁吸無線麥、全指向麥…" at bounding box center [1032, 425] width 106 height 20
